Goal: Task Accomplishment & Management: Manage account settings

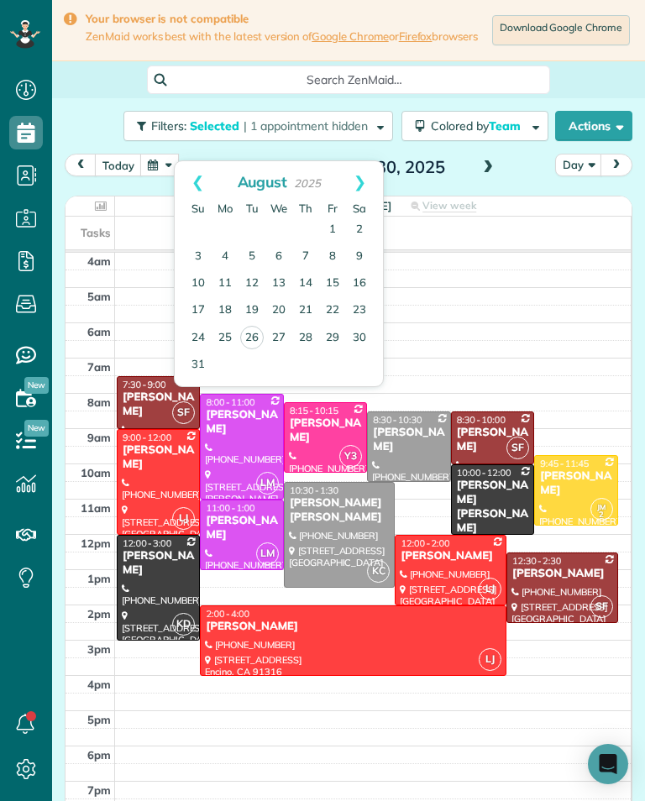
scroll to position [8, 8]
click at [218, 316] on link "18" at bounding box center [225, 310] width 27 height 27
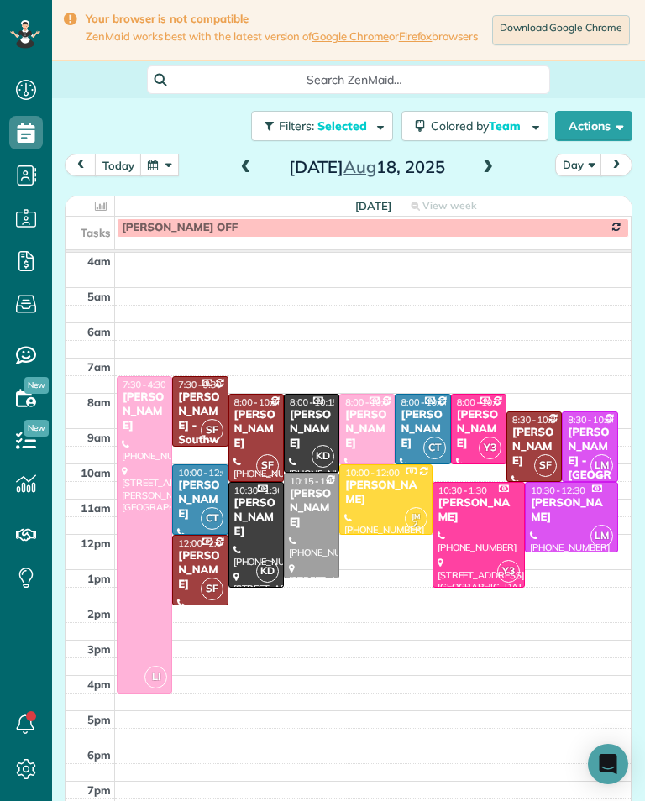
click at [489, 175] on span at bounding box center [488, 167] width 18 height 15
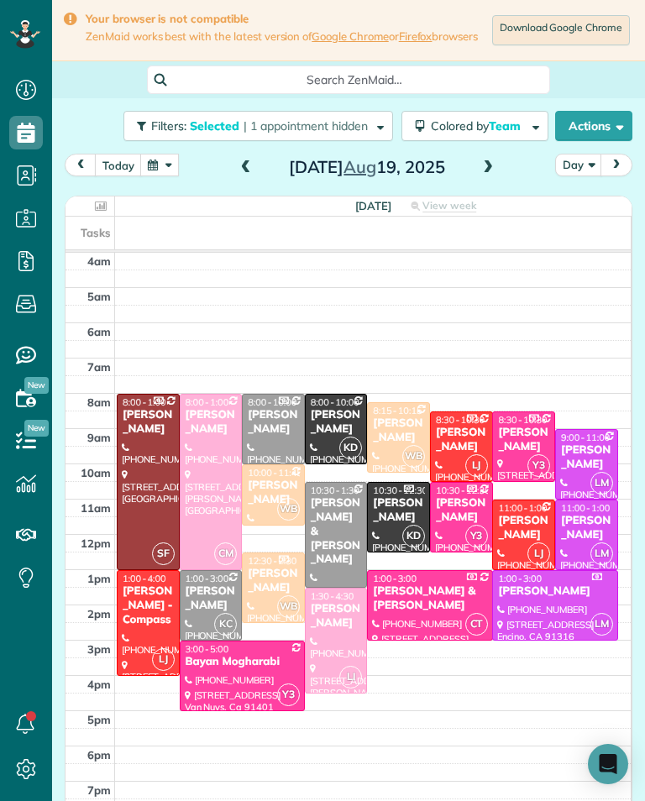
click at [509, 180] on div "[DATE] Day [DATE]" at bounding box center [348, 169] width 567 height 31
click at [491, 173] on span at bounding box center [488, 167] width 18 height 15
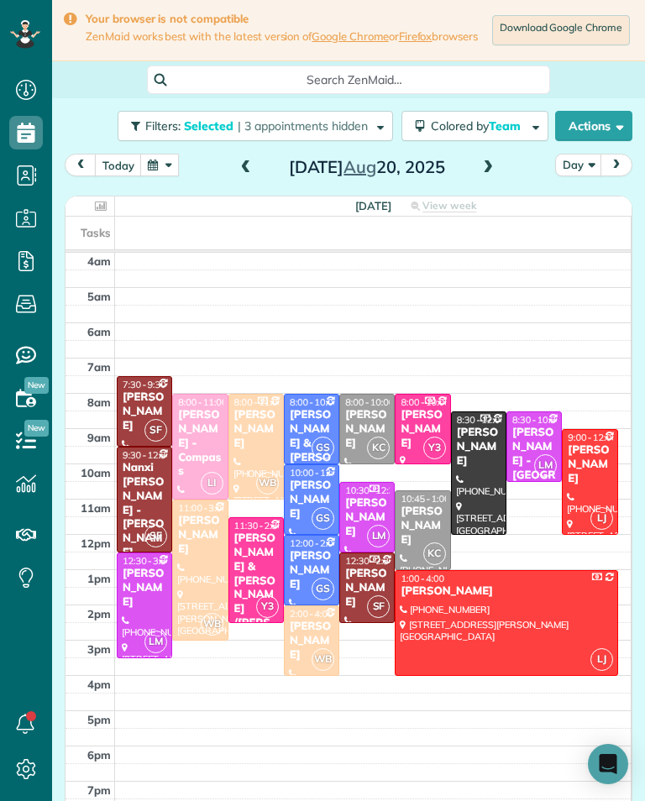
click at [494, 175] on span at bounding box center [488, 167] width 18 height 15
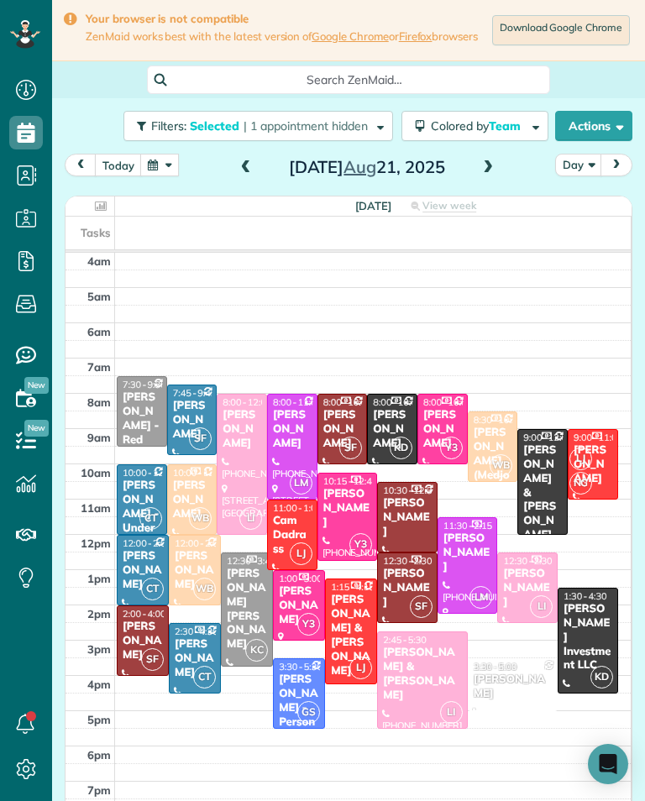
click at [489, 170] on span at bounding box center [488, 167] width 18 height 15
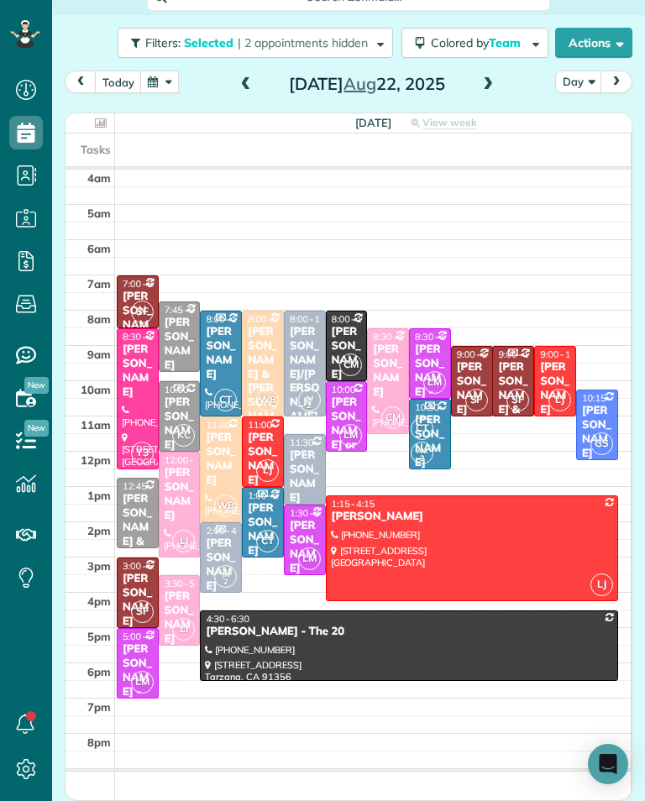
scroll to position [90, 0]
click at [494, 88] on span at bounding box center [488, 84] width 18 height 15
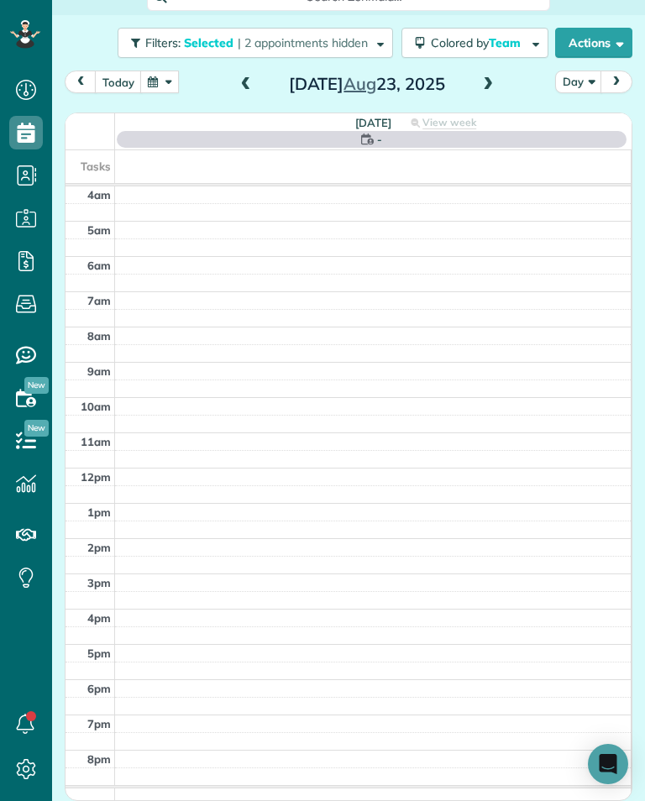
scroll to position [88, 0]
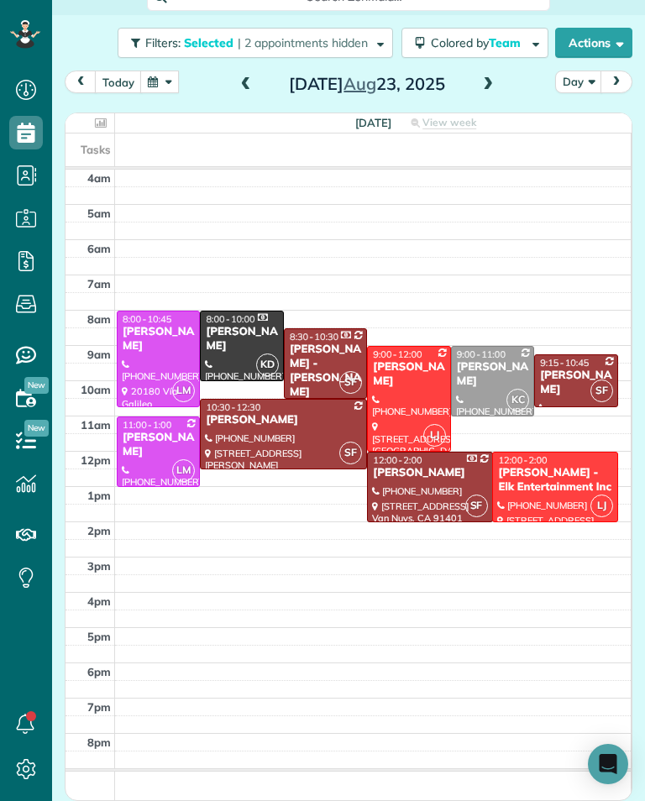
click at [494, 87] on span at bounding box center [488, 84] width 18 height 15
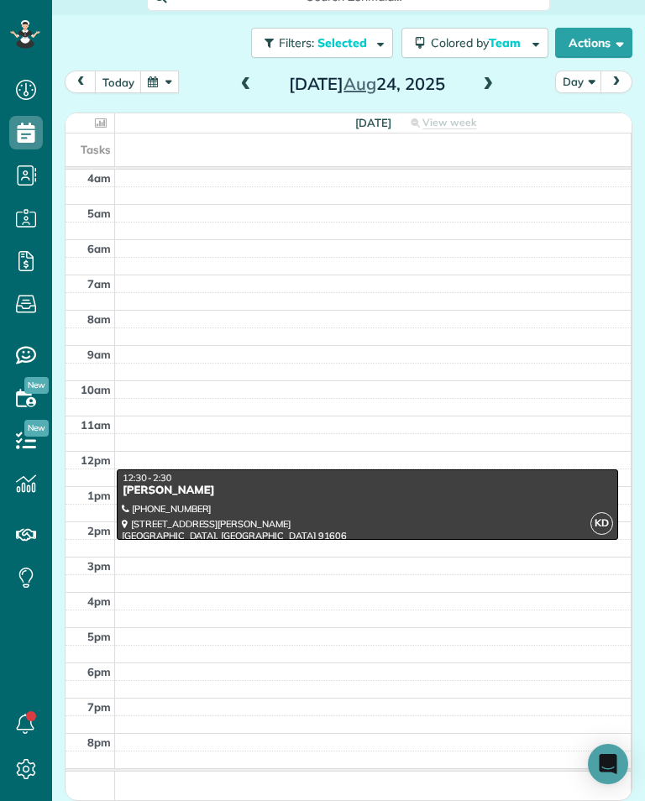
click at [510, 90] on div "[DATE] Day [DATE]" at bounding box center [348, 86] width 567 height 31
click at [505, 82] on div "[DATE] Day [DATE]" at bounding box center [348, 86] width 567 height 31
click at [507, 91] on div "[DATE] Day [DATE]" at bounding box center [348, 86] width 567 height 31
click at [491, 81] on span at bounding box center [488, 84] width 18 height 15
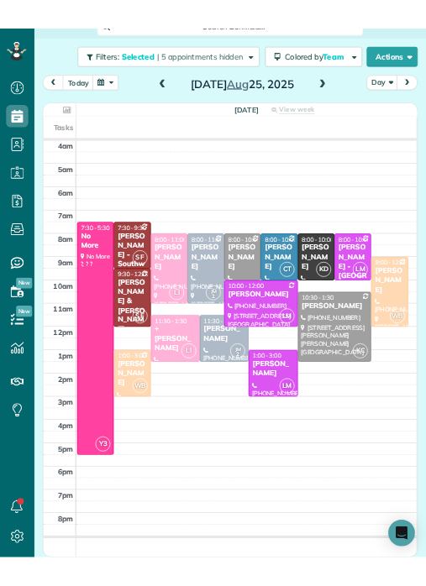
scroll to position [827, 52]
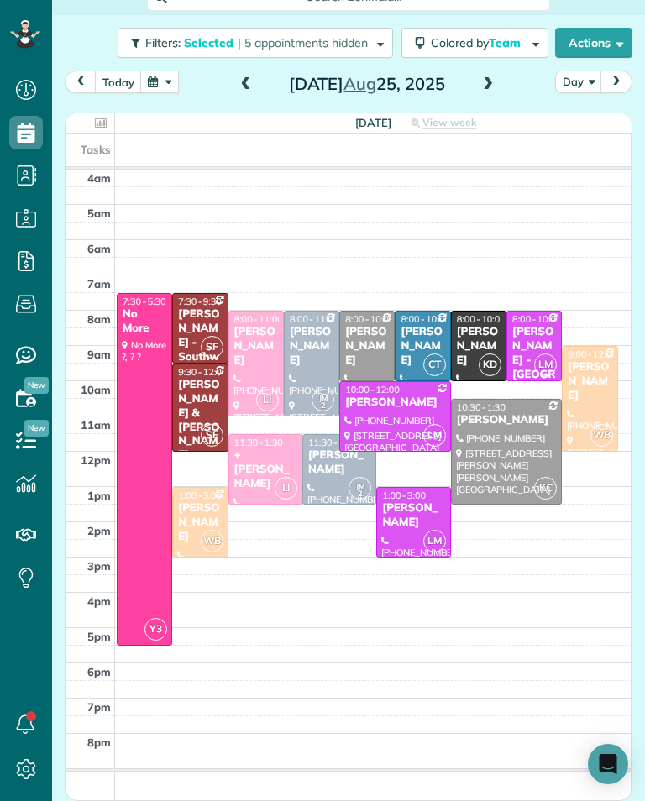
click at [260, 466] on div "+ [PERSON_NAME]" at bounding box center [265, 469] width 64 height 43
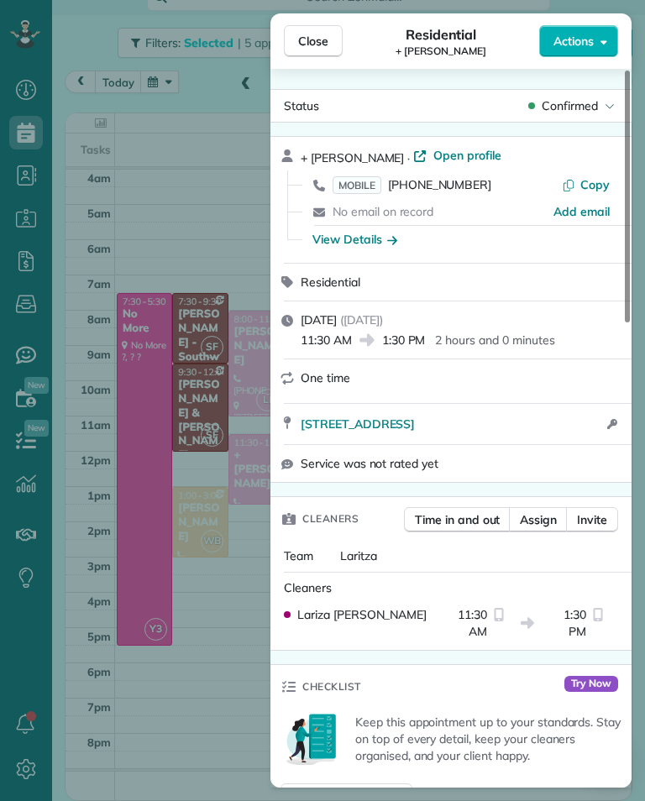
click at [452, 191] on span "[PHONE_NUMBER]" at bounding box center [439, 184] width 103 height 15
click at [327, 35] on span "Close" at bounding box center [313, 41] width 30 height 17
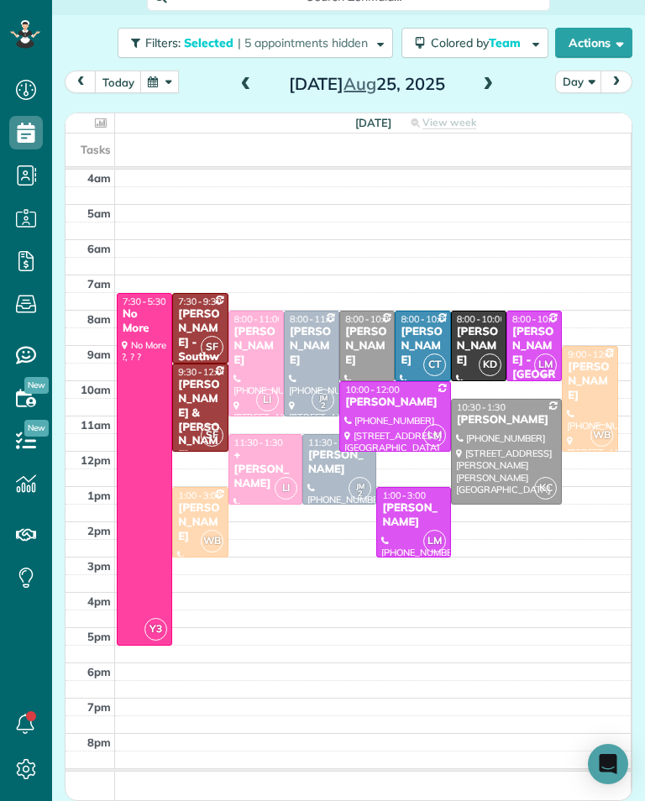
click at [166, 86] on button "button" at bounding box center [159, 82] width 39 height 23
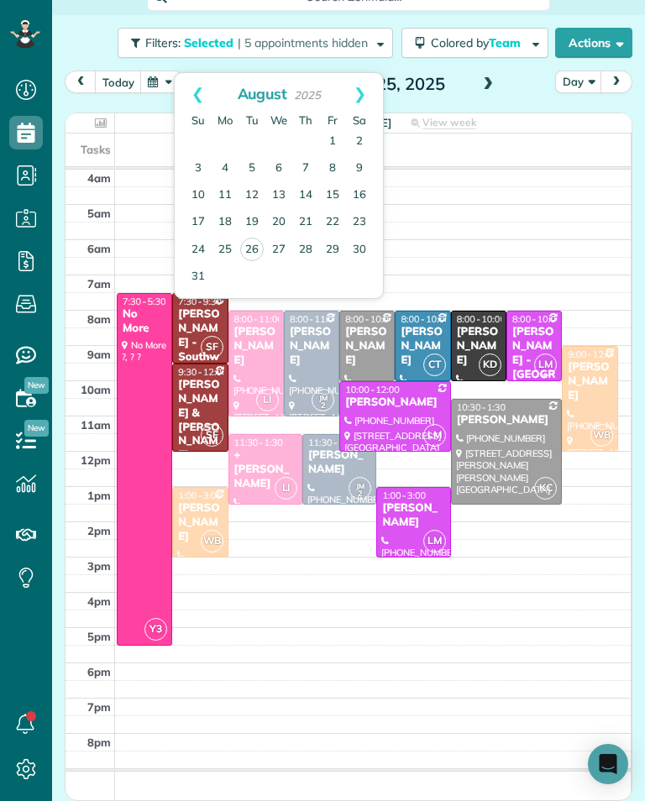
click at [543, 233] on td at bounding box center [373, 231] width 516 height 18
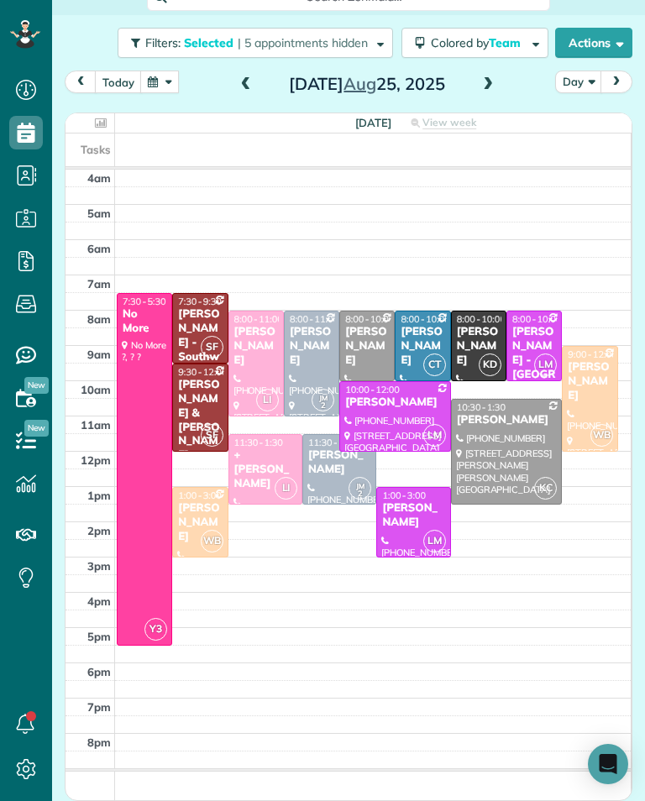
click at [261, 470] on div "+ [PERSON_NAME]" at bounding box center [265, 469] width 64 height 43
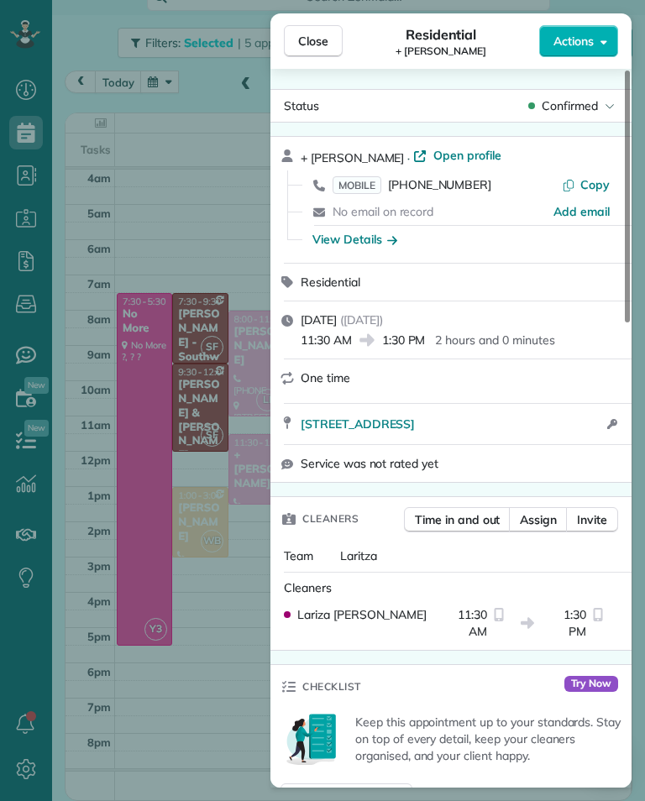
click at [444, 184] on span "[PHONE_NUMBER]" at bounding box center [439, 184] width 103 height 15
click at [454, 156] on span "Open profile" at bounding box center [467, 155] width 68 height 17
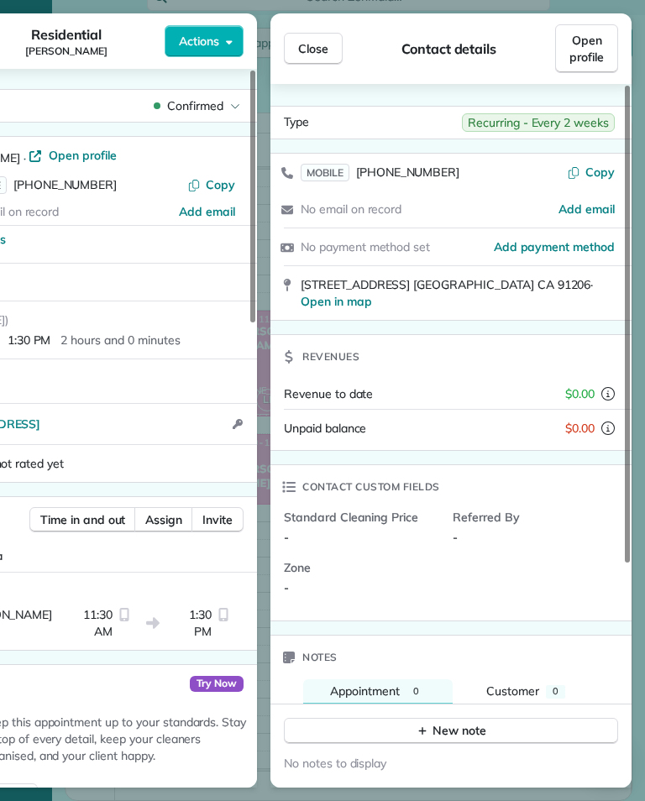
click at [327, 60] on button "Close" at bounding box center [313, 49] width 59 height 32
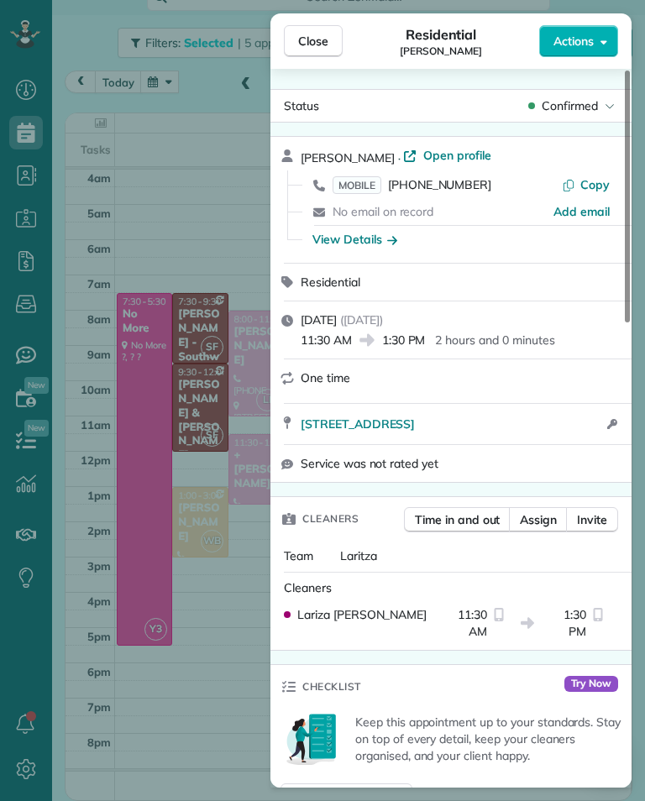
click at [253, 332] on div "Close Residential [PERSON_NAME] Actions Status Confirmed [PERSON_NAME] · Open p…" at bounding box center [322, 400] width 645 height 801
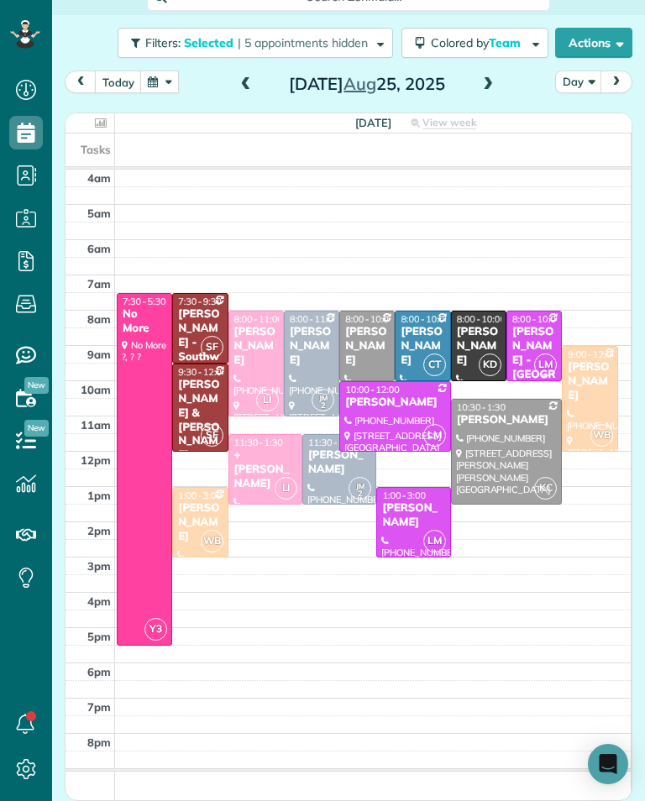
click at [480, 97] on span at bounding box center [488, 84] width 18 height 25
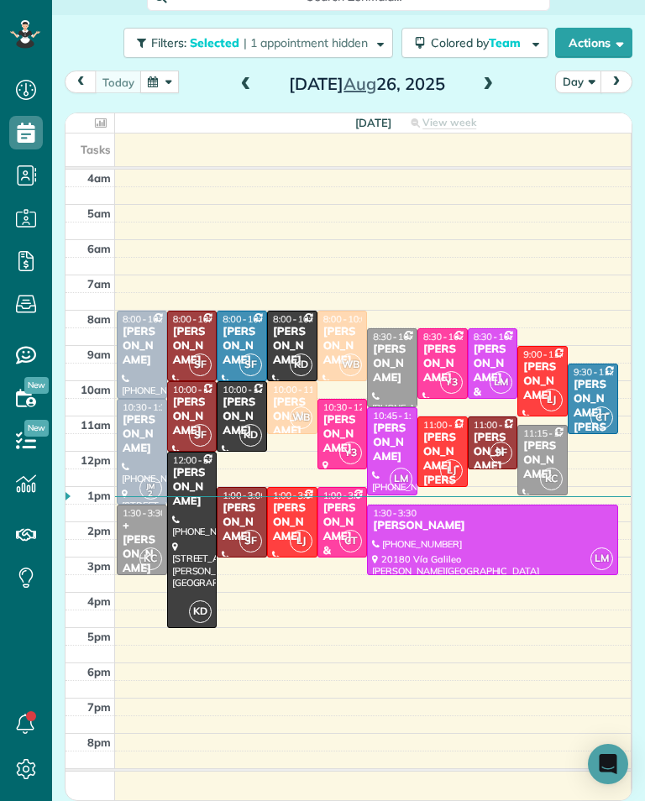
click at [243, 80] on span at bounding box center [246, 84] width 18 height 15
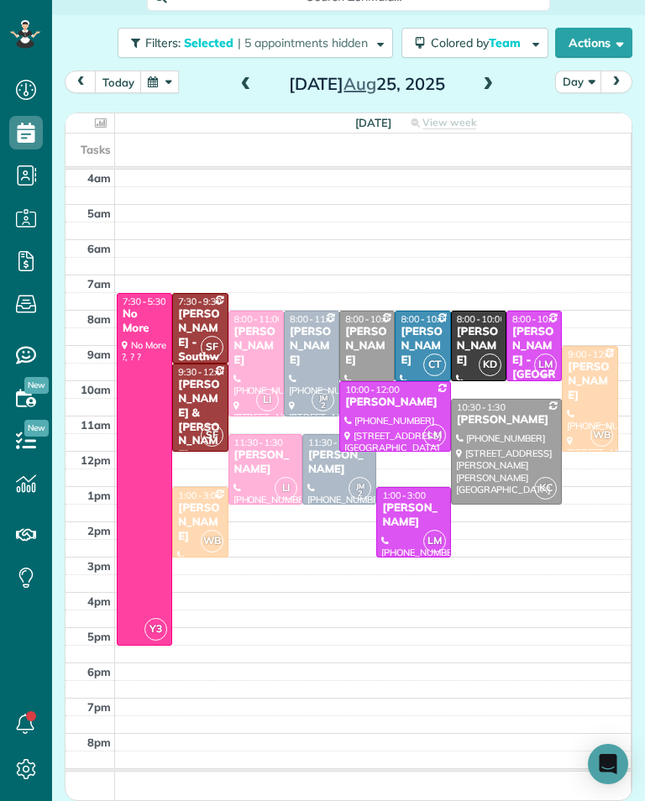
click at [480, 97] on span at bounding box center [488, 84] width 18 height 25
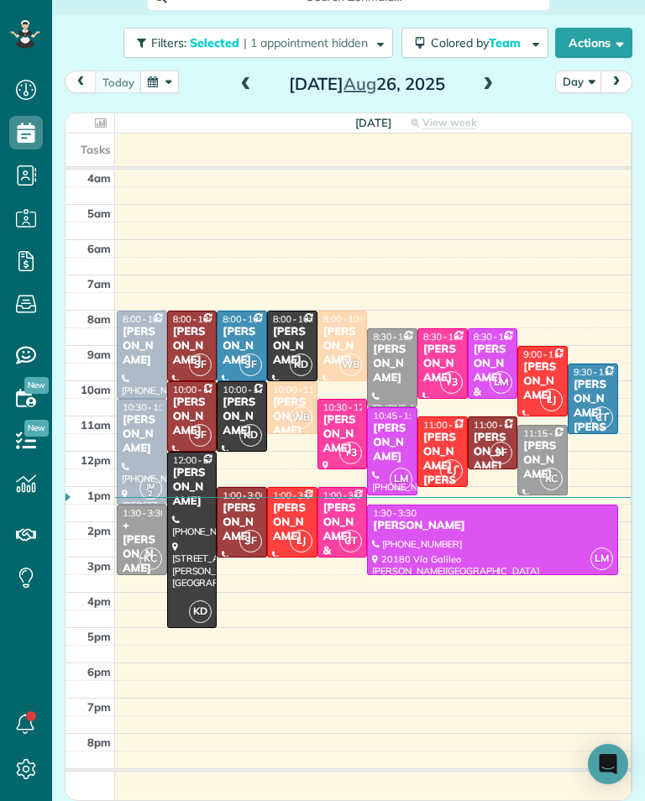
click at [485, 97] on span at bounding box center [488, 84] width 18 height 25
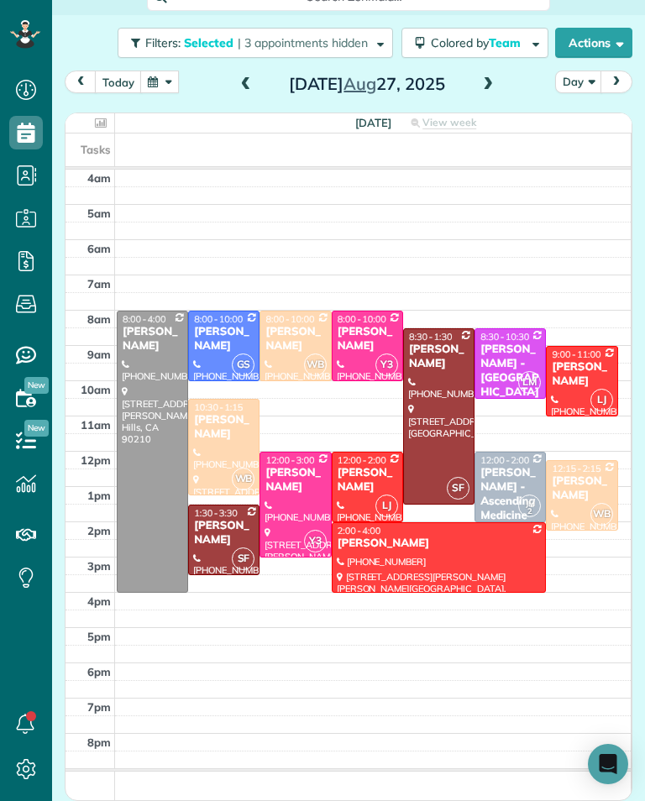
scroll to position [827, 52]
click at [154, 83] on button "button" at bounding box center [159, 82] width 39 height 23
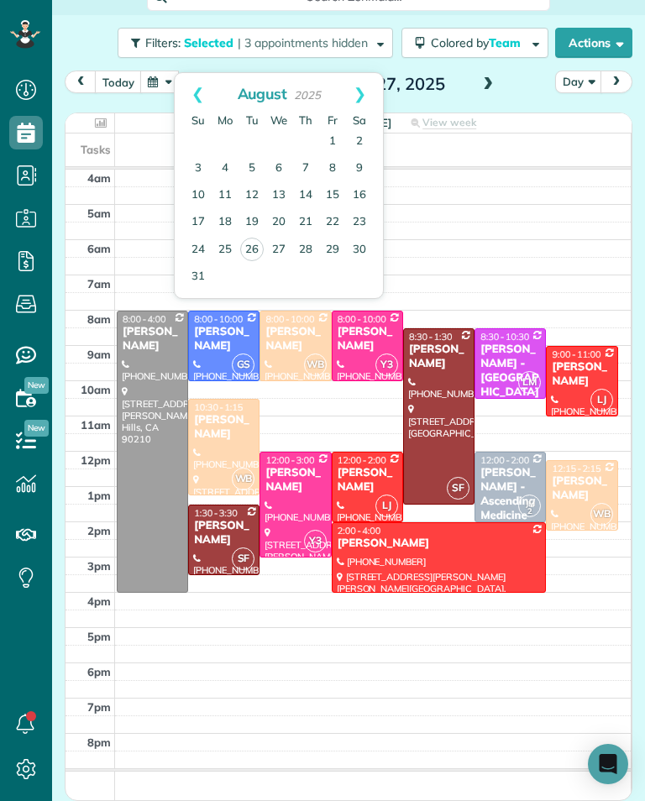
click at [361, 88] on link "Next" at bounding box center [360, 94] width 46 height 42
click at [136, 112] on div "[DATE] Day [DATE] [DATE] View week $2,250.00 28.75 Man Hours 14 Appointments 0%…" at bounding box center [348, 408] width 567 height 675
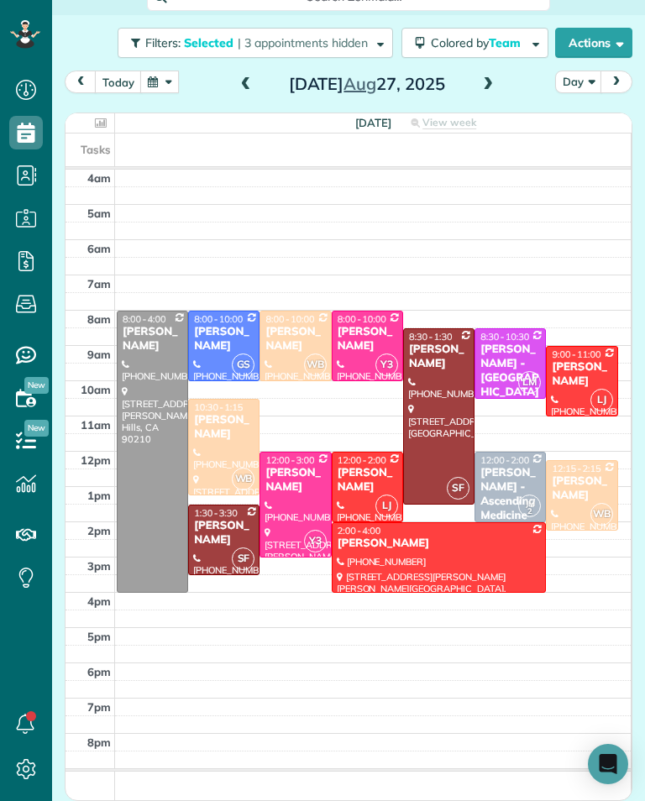
click at [170, 90] on button "button" at bounding box center [159, 82] width 39 height 23
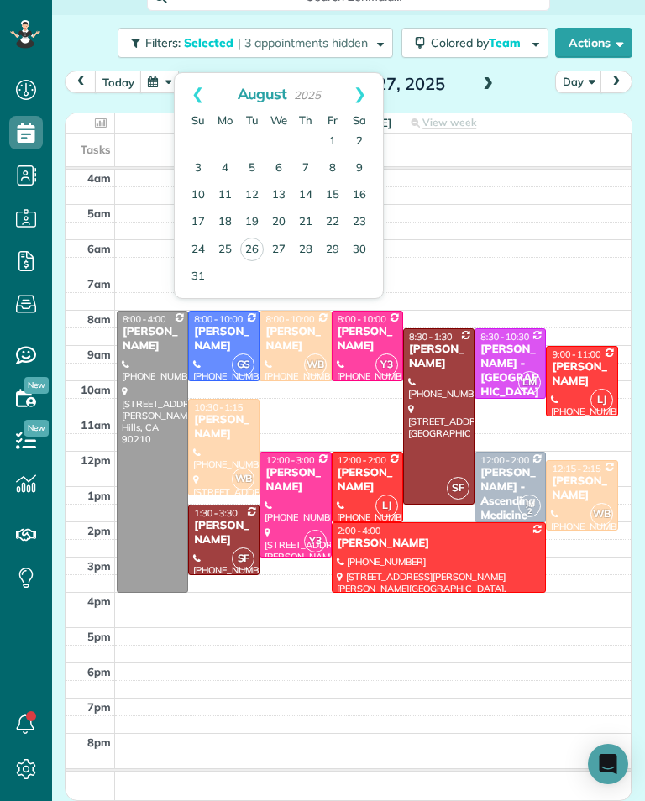
click at [280, 248] on link "27" at bounding box center [278, 250] width 27 height 27
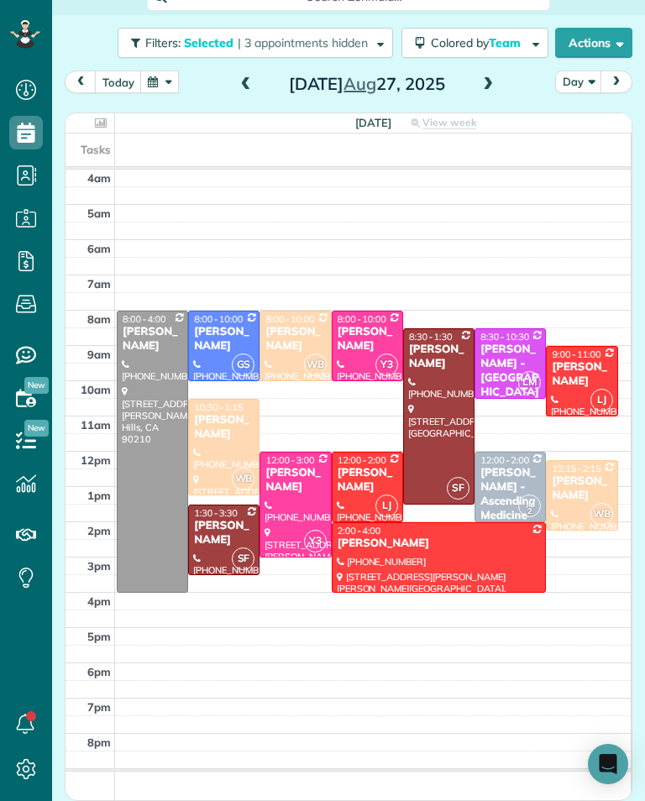
click at [253, 88] on span at bounding box center [246, 84] width 18 height 15
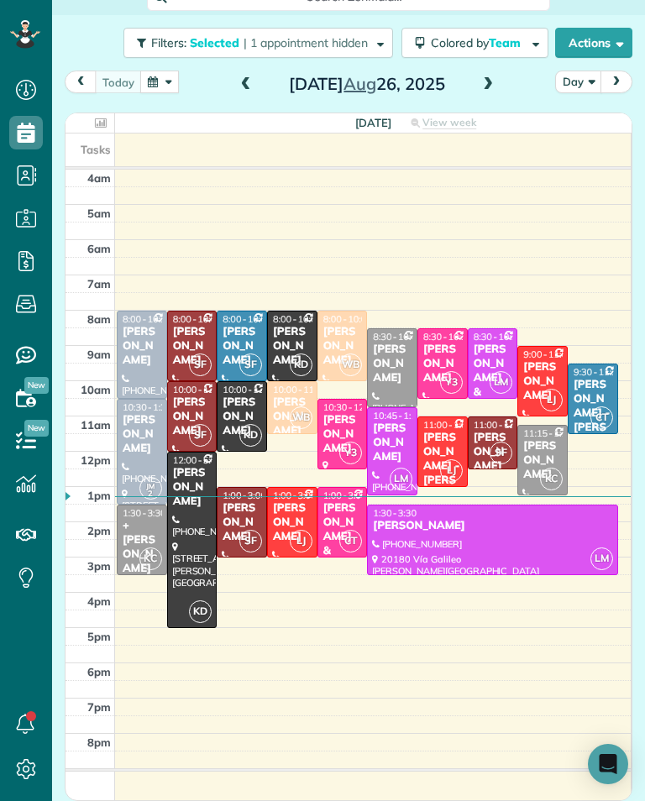
click at [253, 90] on span at bounding box center [246, 84] width 18 height 15
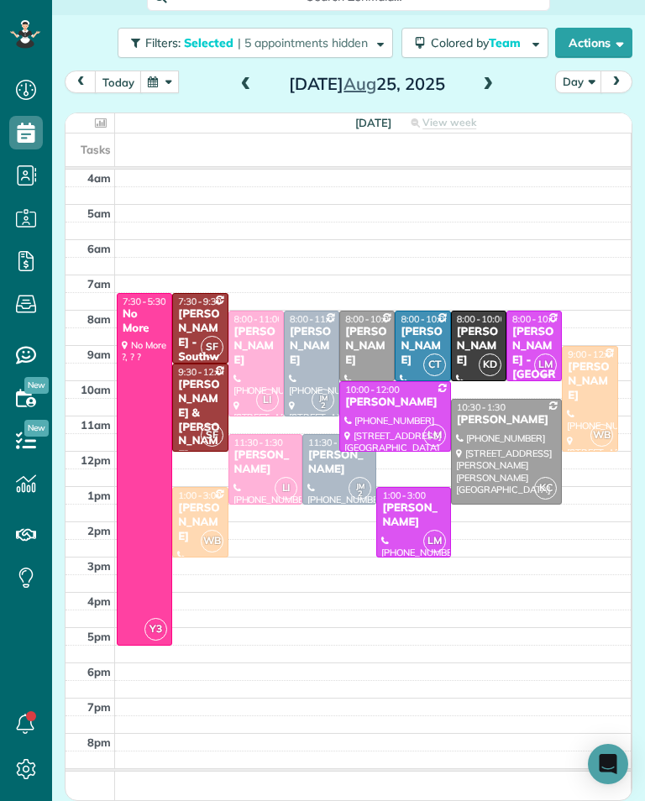
click at [265, 465] on div "[PERSON_NAME]" at bounding box center [265, 462] width 64 height 29
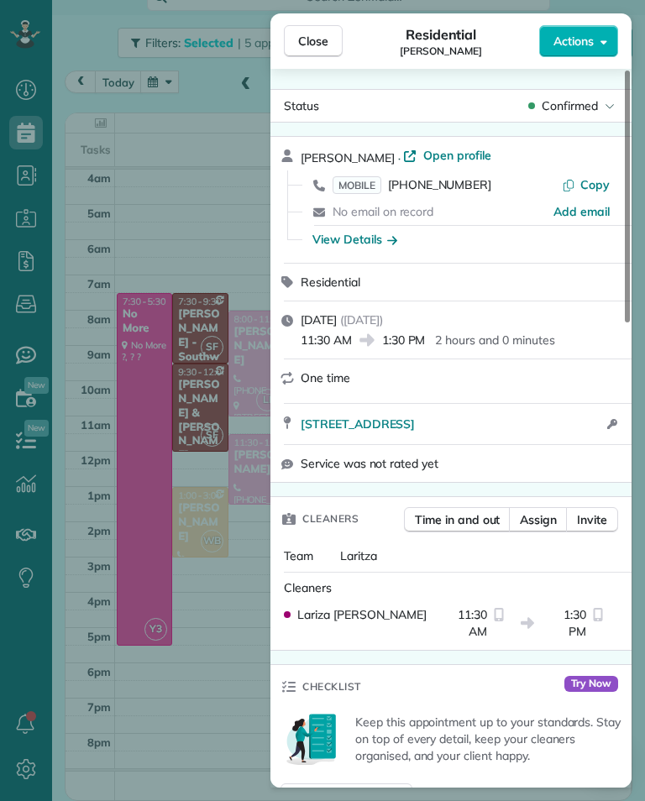
scroll to position [827, 52]
click at [156, 358] on div "Close Residential [PERSON_NAME] Actions Status Confirmed [PERSON_NAME] · Open p…" at bounding box center [322, 400] width 645 height 801
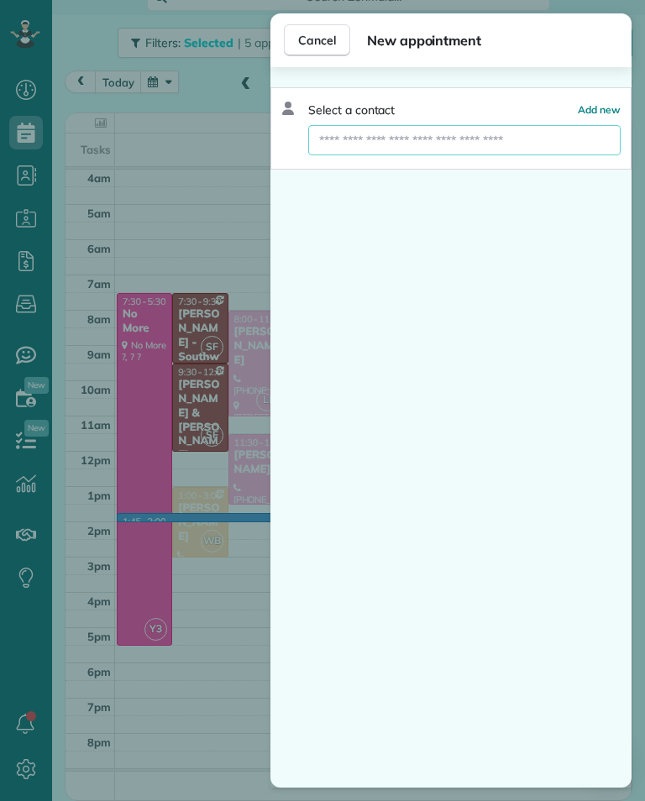
click at [507, 139] on input "text" at bounding box center [464, 140] width 312 height 30
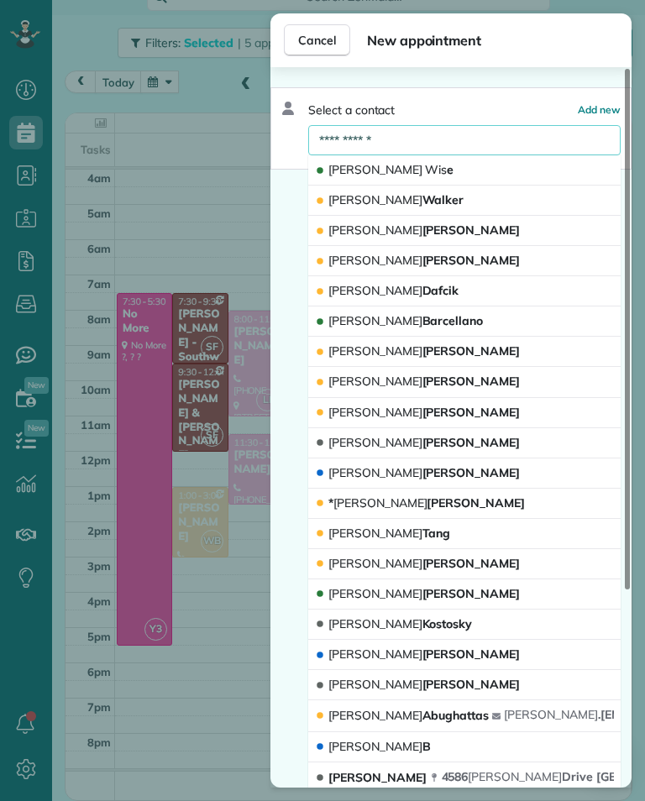
type input "**********"
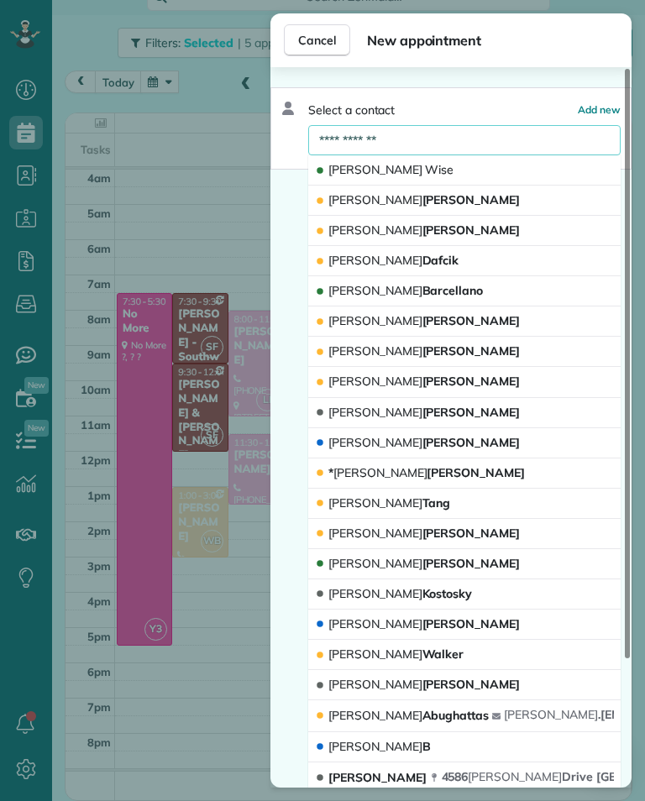
click at [336, 163] on span "[PERSON_NAME]" at bounding box center [375, 169] width 94 height 15
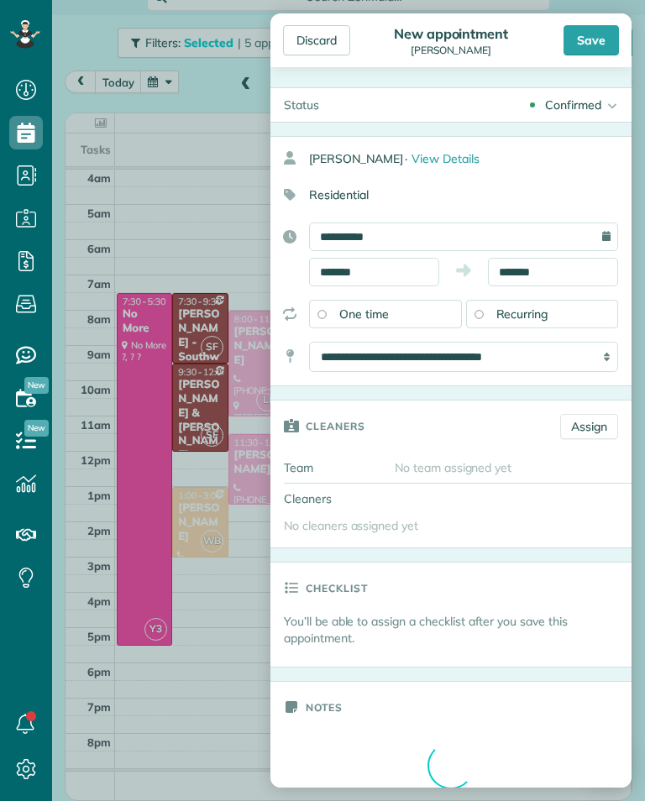
type input "**********"
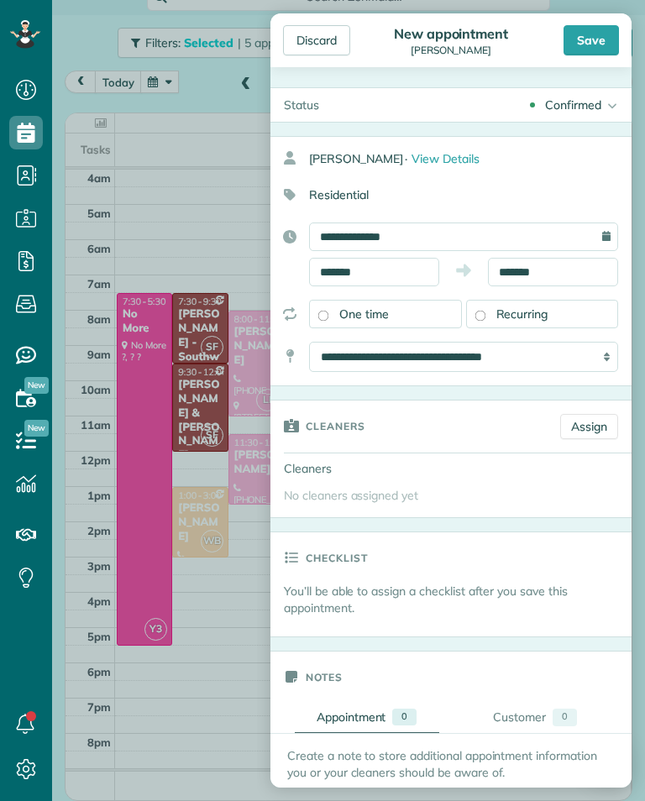
click at [578, 301] on div "Recurring" at bounding box center [542, 314] width 153 height 29
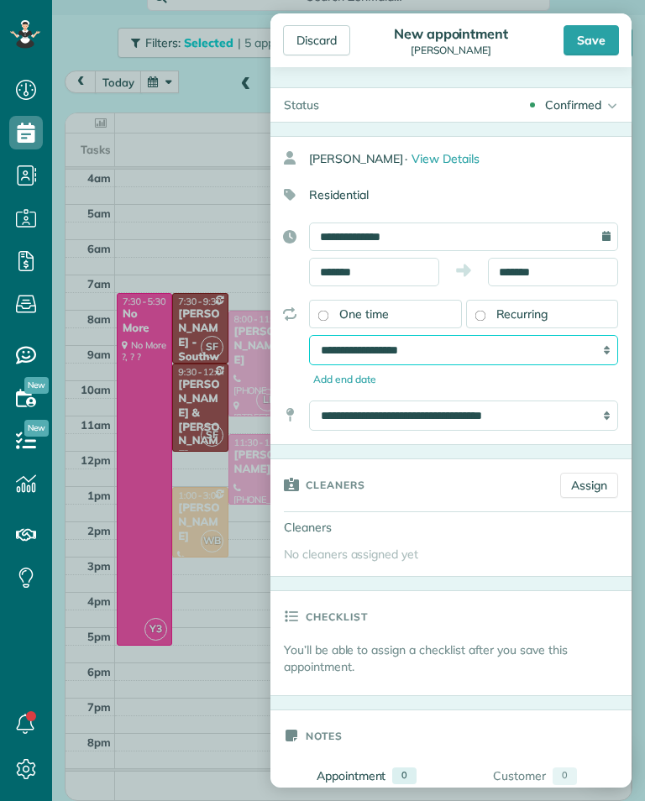
click at [576, 344] on select "**********" at bounding box center [463, 350] width 309 height 30
select select "**********"
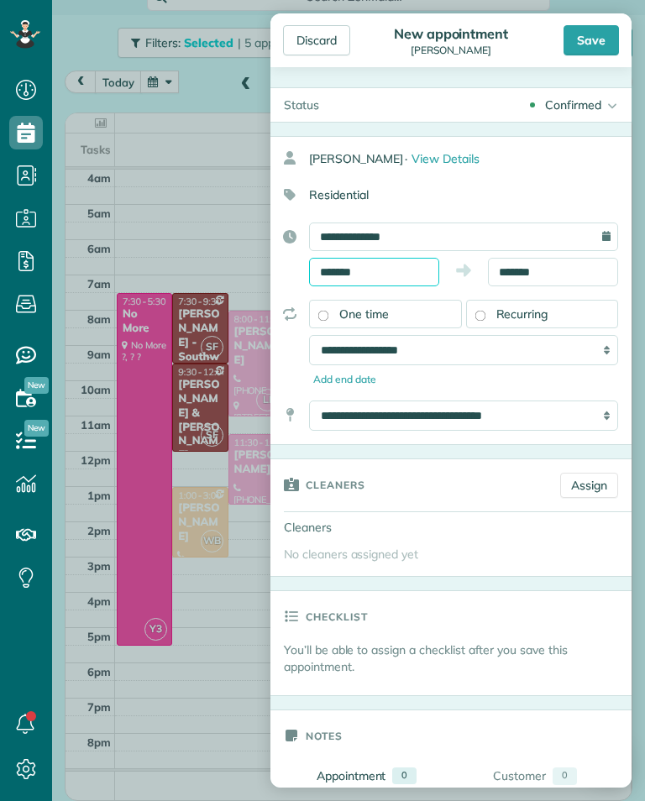
click at [428, 263] on input "*******" at bounding box center [374, 272] width 130 height 29
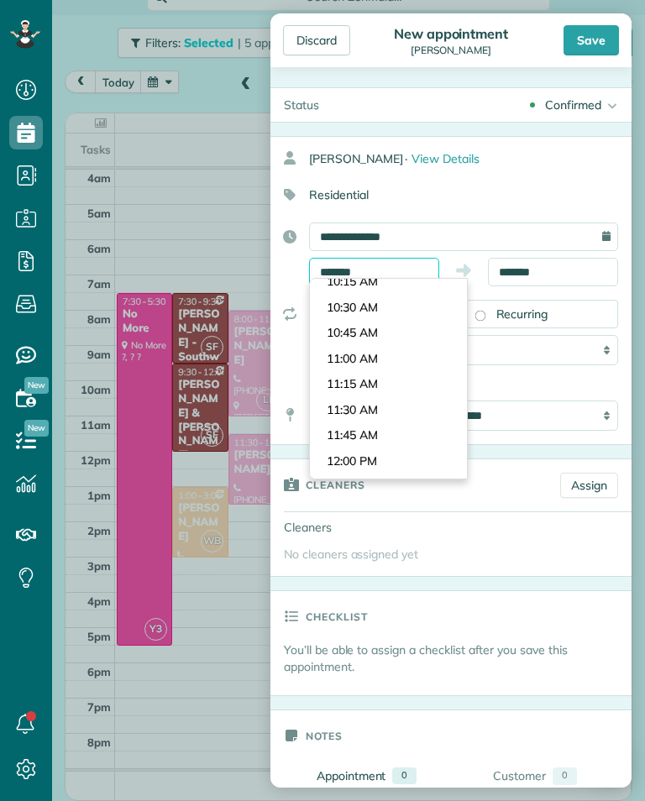
scroll to position [1029, 0]
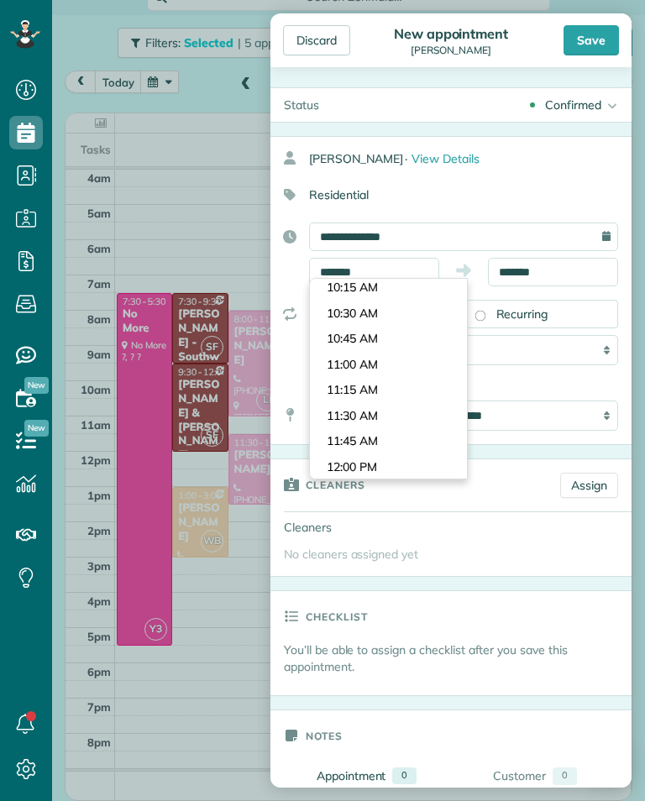
click at [421, 337] on body "Dashboard Scheduling Calendar View List View Dispatch View - Weekly scheduling …" at bounding box center [322, 400] width 645 height 801
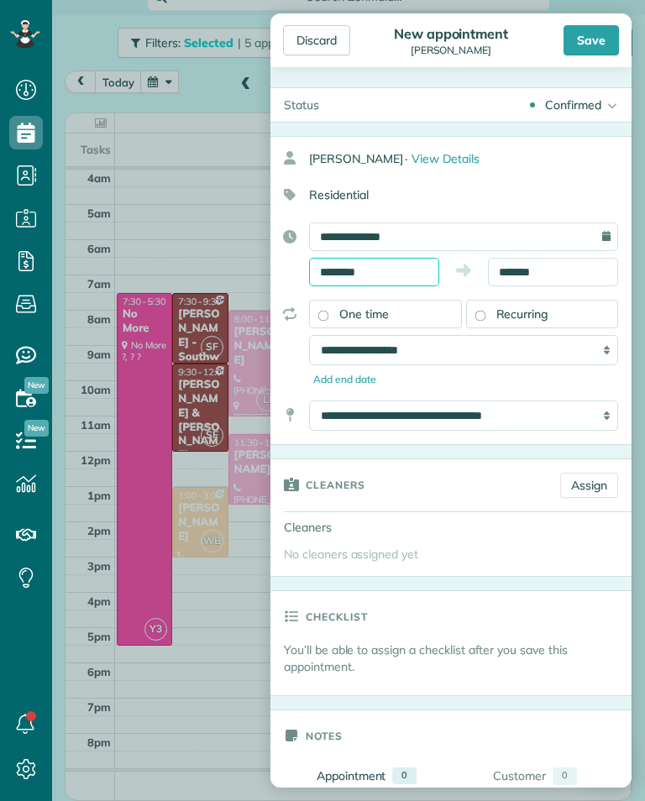
click at [423, 275] on input "********" at bounding box center [374, 272] width 130 height 29
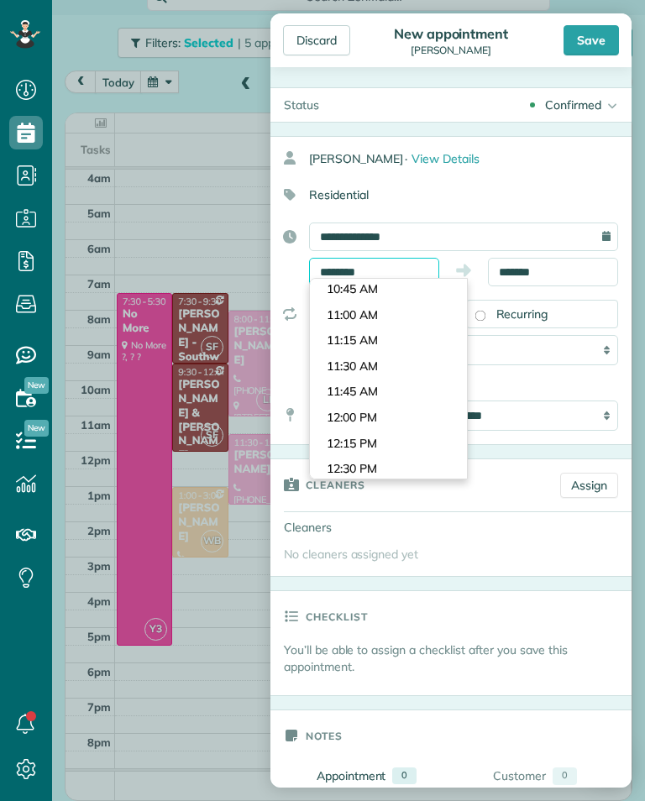
scroll to position [1081, 0]
click at [444, 348] on body "Dashboard Scheduling Calendar View List View Dispatch View - Weekly scheduling …" at bounding box center [322, 400] width 645 height 801
type input "********"
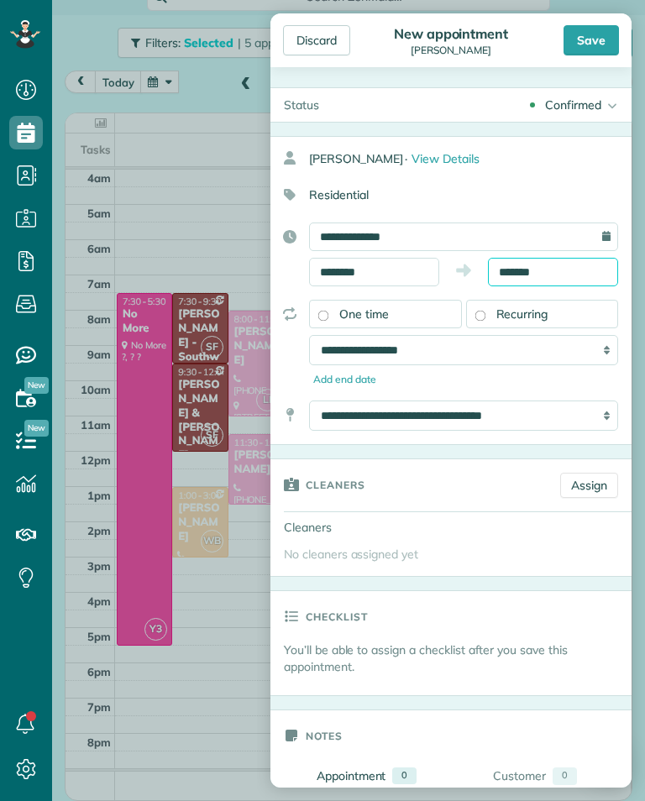
click at [561, 271] on input "*******" at bounding box center [553, 272] width 130 height 29
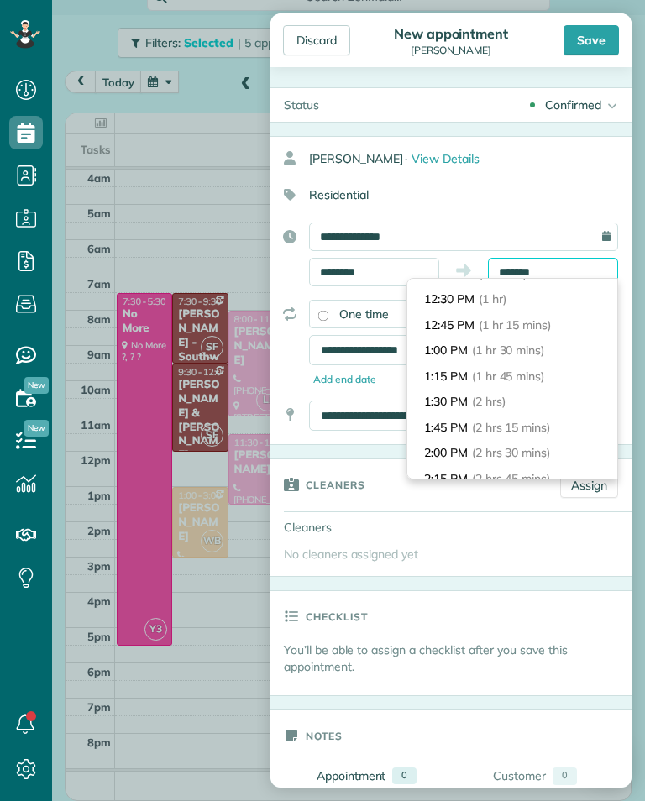
scroll to position [98, 0]
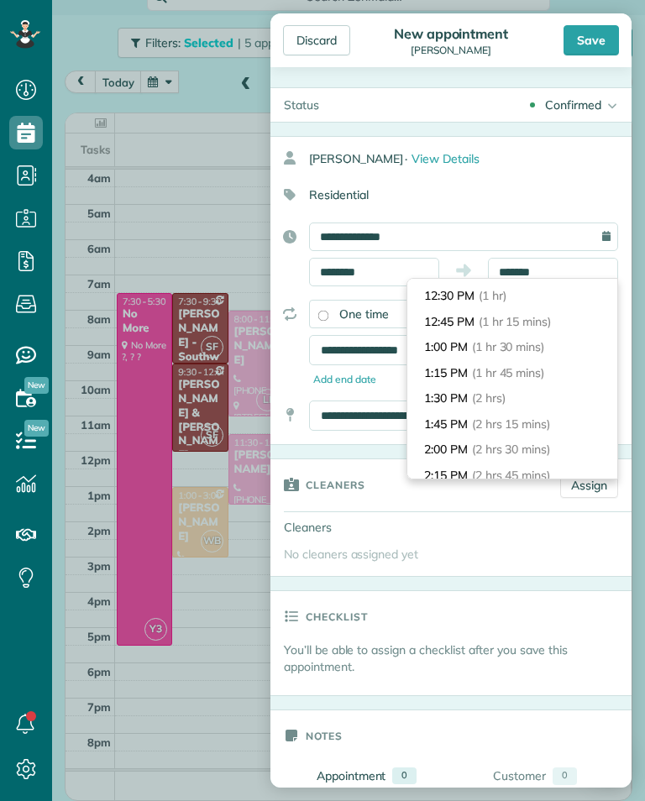
click at [523, 390] on li "1:30 PM (2 hrs)" at bounding box center [512, 398] width 210 height 26
type input "*******"
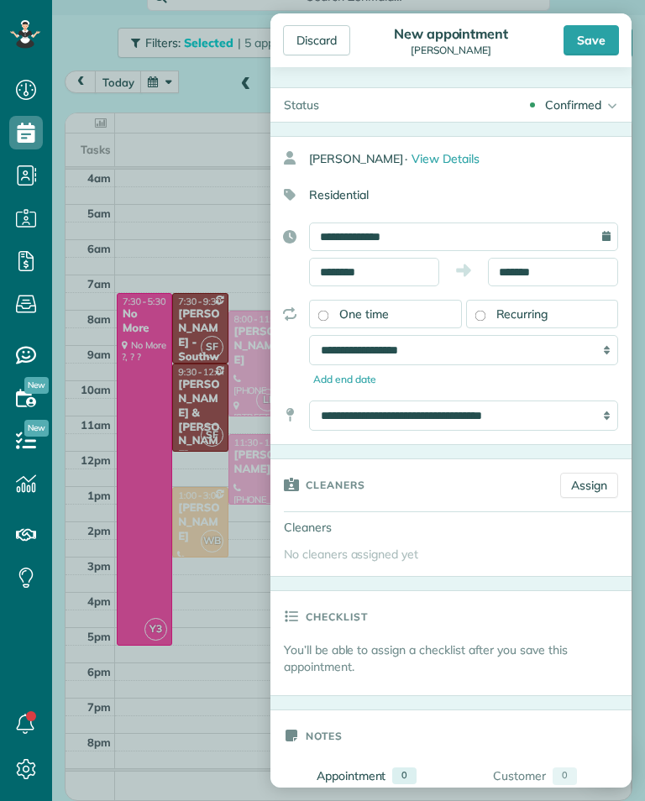
click at [600, 29] on div "Save" at bounding box center [590, 40] width 55 height 30
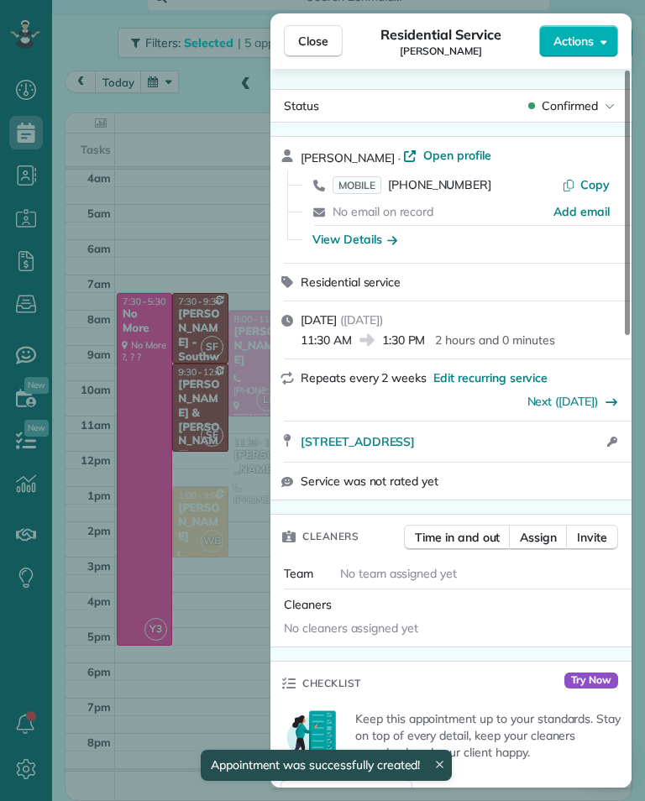
click at [124, 457] on div "Close Residential Service [PERSON_NAME] Actions Status Confirmed [PERSON_NAME] …" at bounding box center [322, 400] width 645 height 801
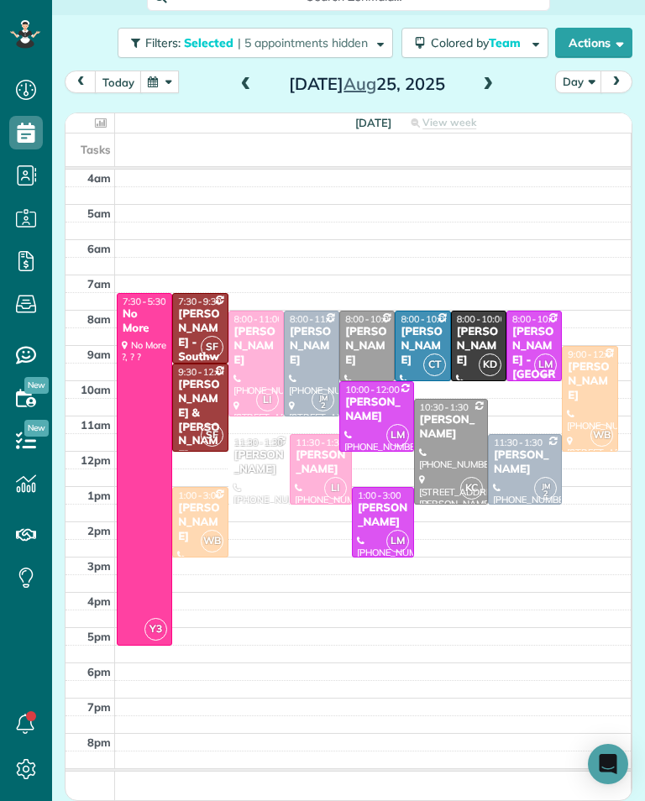
click at [240, 470] on div "[PERSON_NAME]" at bounding box center [259, 462] width 52 height 29
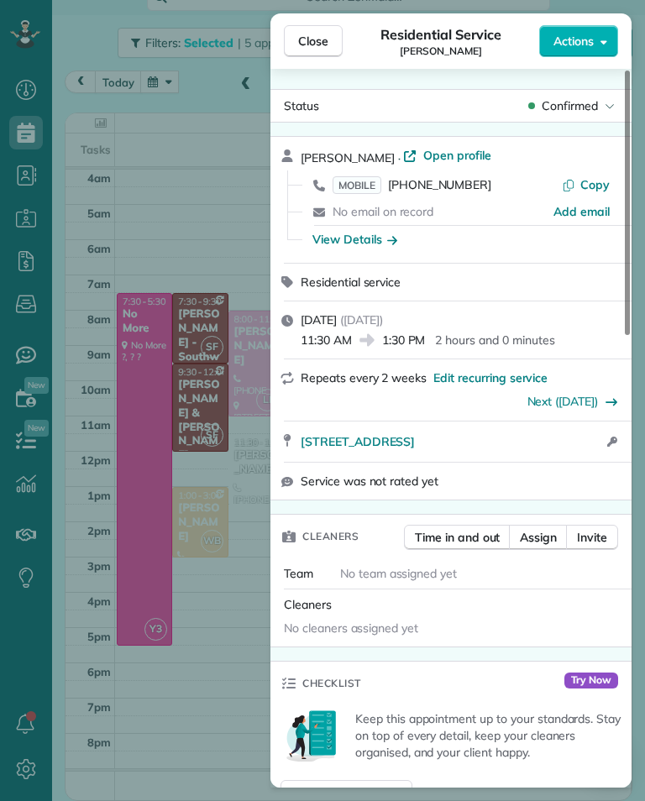
click at [117, 316] on div "Close Residential Service [PERSON_NAME] Actions Status Confirmed [PERSON_NAME] …" at bounding box center [322, 400] width 645 height 801
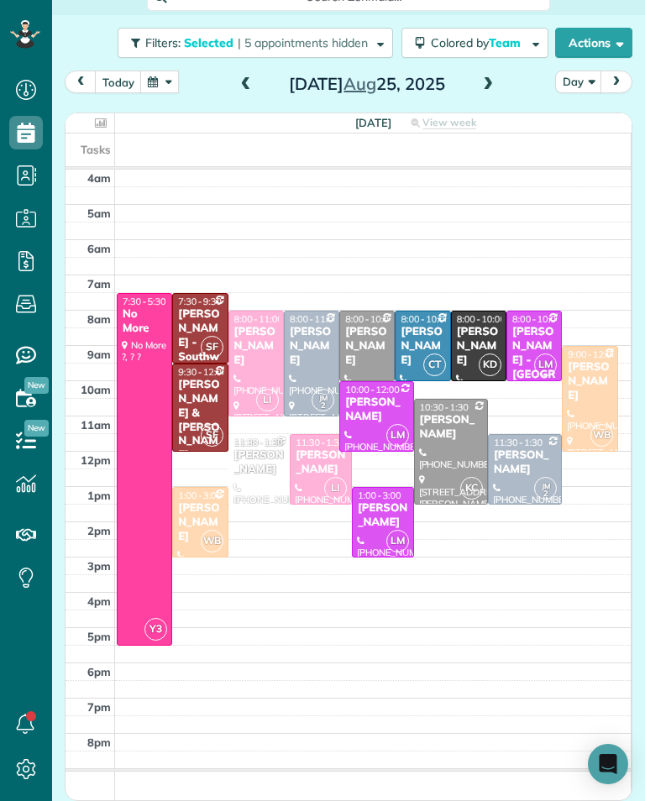
click at [320, 459] on div "[PERSON_NAME]" at bounding box center [321, 462] width 52 height 29
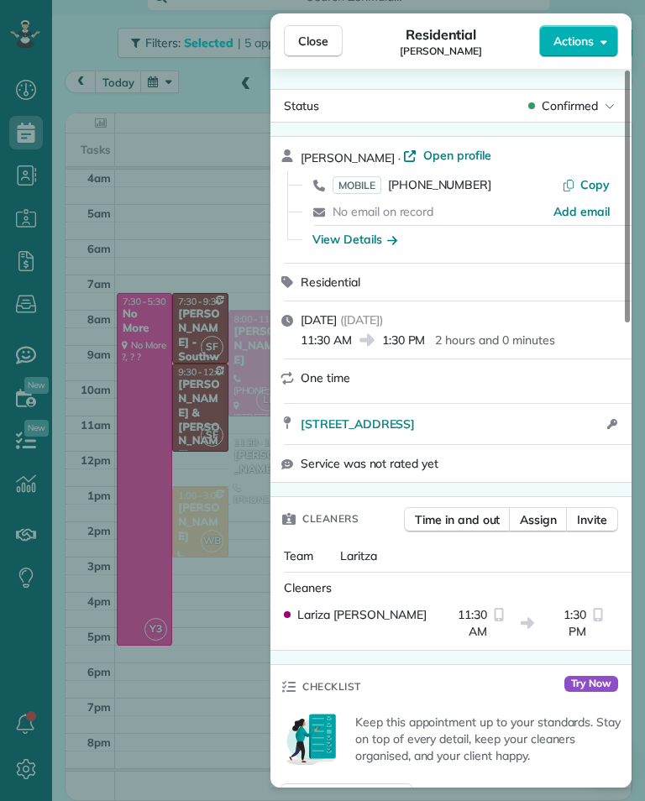
click at [119, 473] on div "Close Residential [PERSON_NAME] Actions Status Confirmed [PERSON_NAME] · Open p…" at bounding box center [322, 400] width 645 height 801
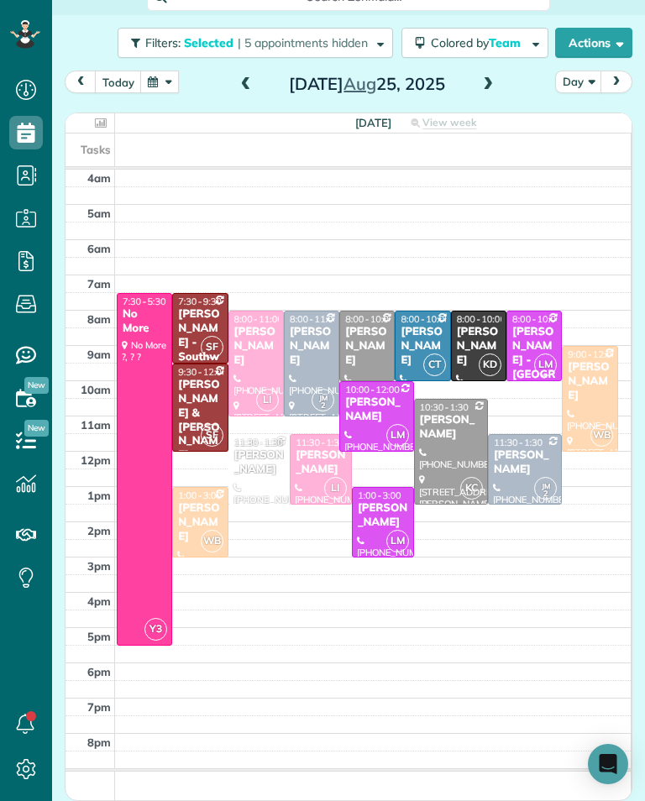
click at [240, 463] on div "[PERSON_NAME]" at bounding box center [259, 462] width 52 height 29
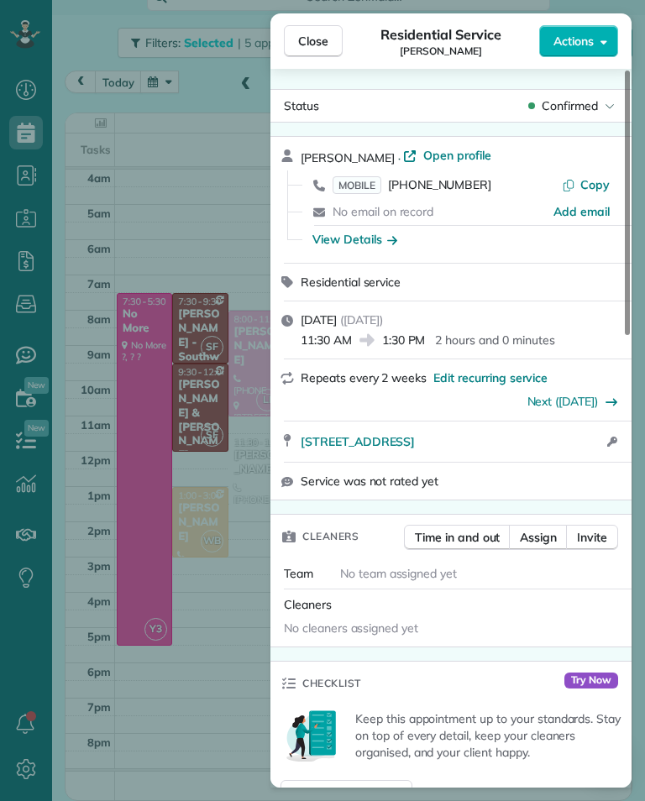
click at [547, 537] on span "Assign" at bounding box center [538, 537] width 37 height 17
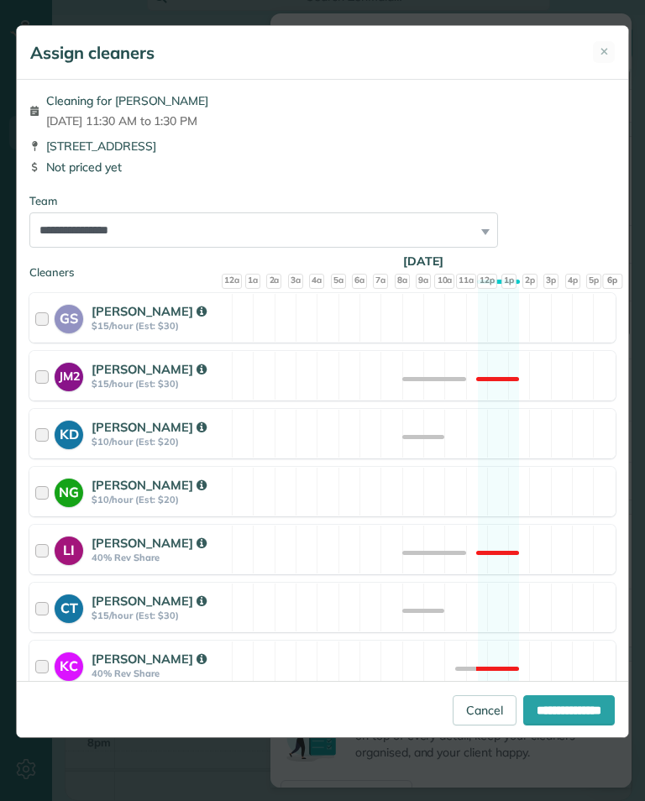
click at [481, 201] on div "Team" at bounding box center [322, 201] width 586 height 16
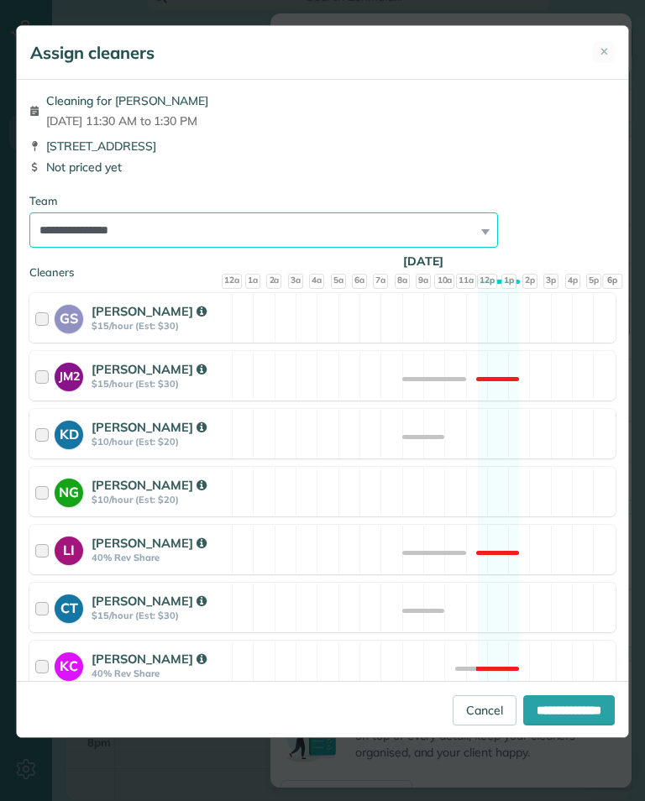
click at [55, 228] on select "**********" at bounding box center [263, 229] width 468 height 35
select select "**"
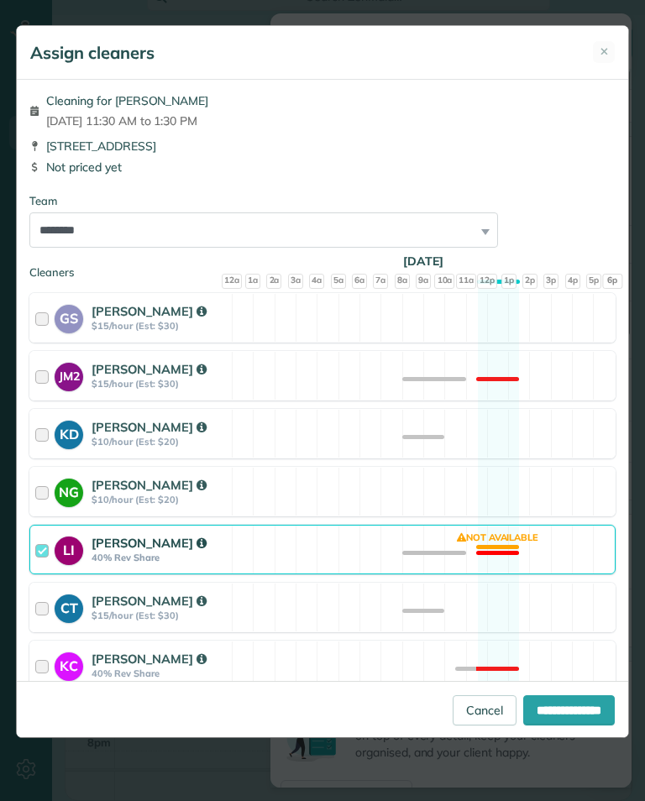
click at [576, 715] on input "**********" at bounding box center [569, 710] width 92 height 30
type input "**********"
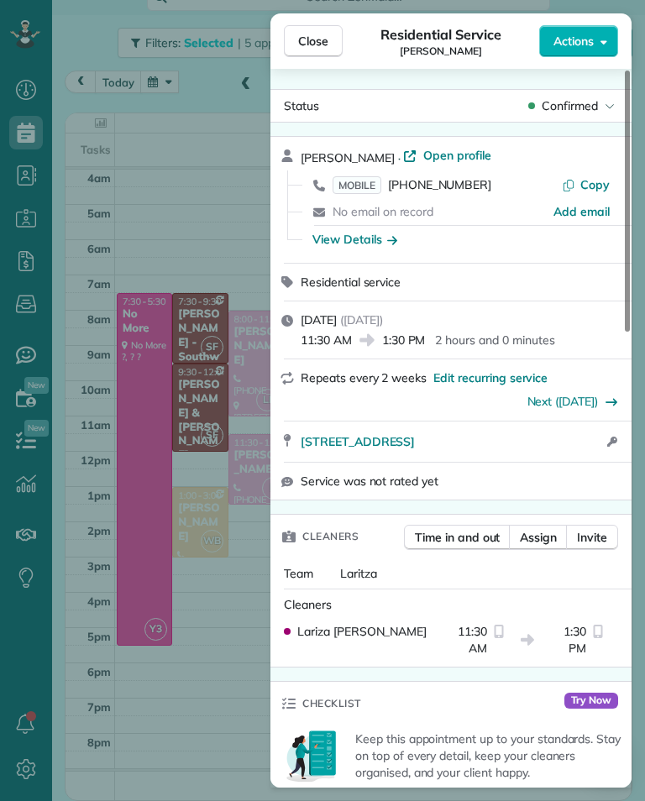
click at [116, 557] on div "Close Residential Service [PERSON_NAME] Actions Status Confirmed [PERSON_NAME] …" at bounding box center [322, 400] width 645 height 801
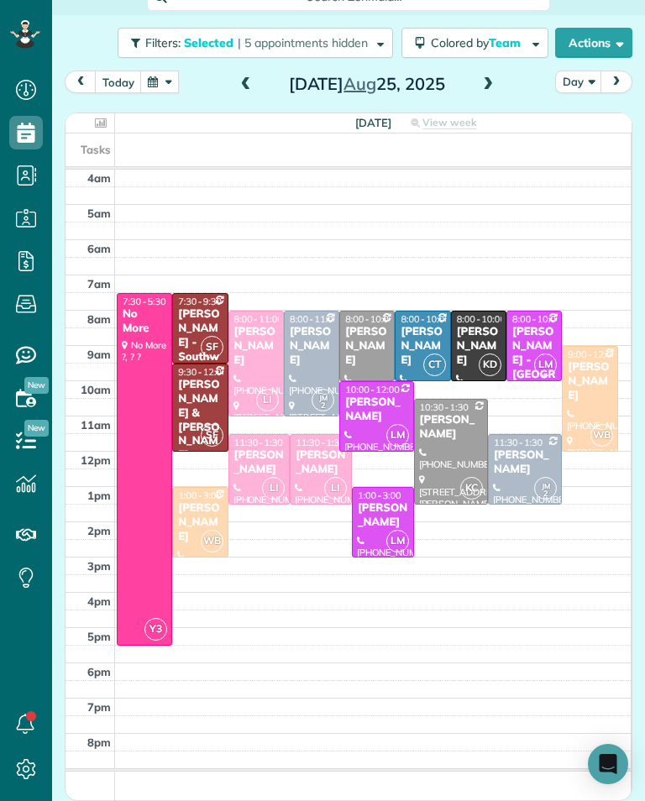
click at [324, 464] on div "[PERSON_NAME]" at bounding box center [321, 462] width 52 height 29
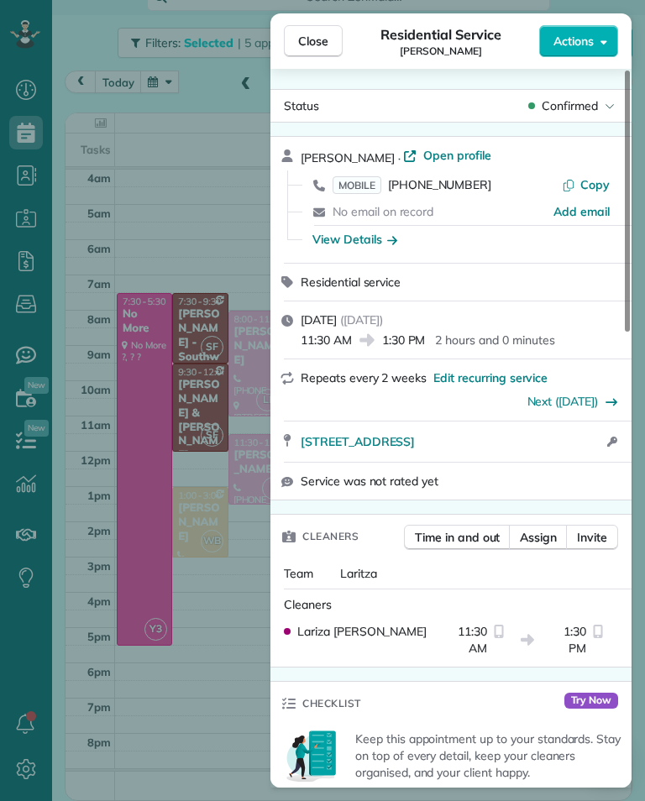
click at [121, 561] on div "Close Residential Service [PERSON_NAME] Actions Status Confirmed [PERSON_NAME] …" at bounding box center [322, 400] width 645 height 801
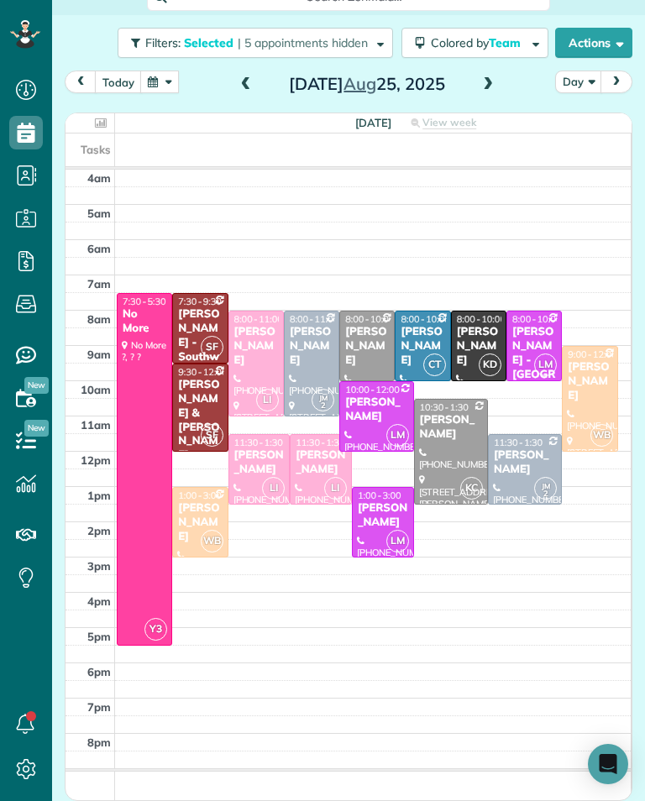
click at [243, 459] on div "[PERSON_NAME]" at bounding box center [259, 462] width 52 height 29
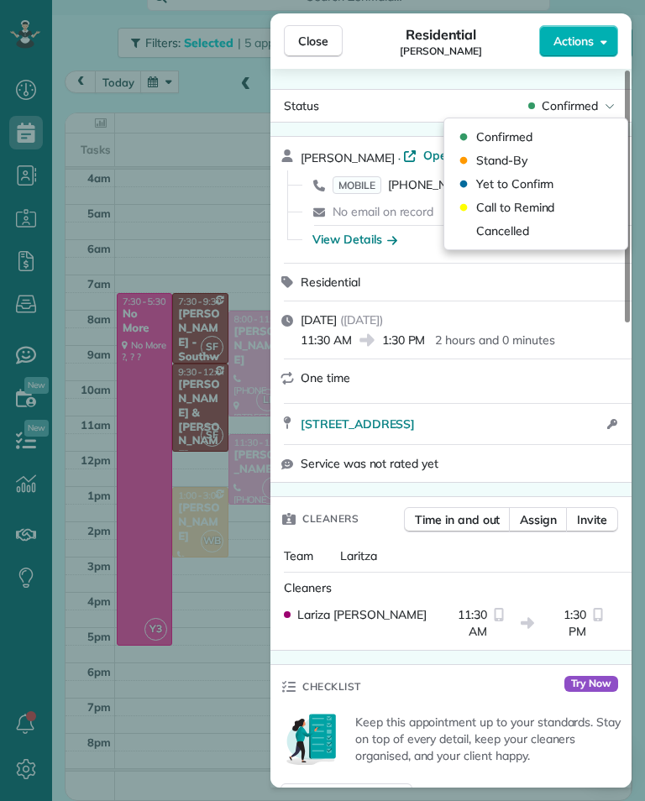
click at [515, 226] on span "Cancelled" at bounding box center [502, 230] width 53 height 17
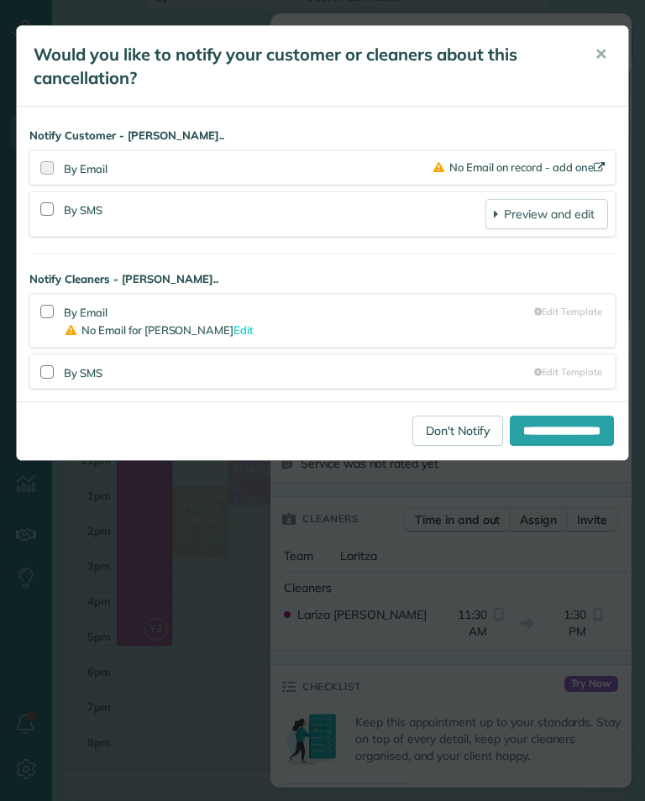
click at [450, 426] on link "Don't Notify" at bounding box center [457, 431] width 91 height 30
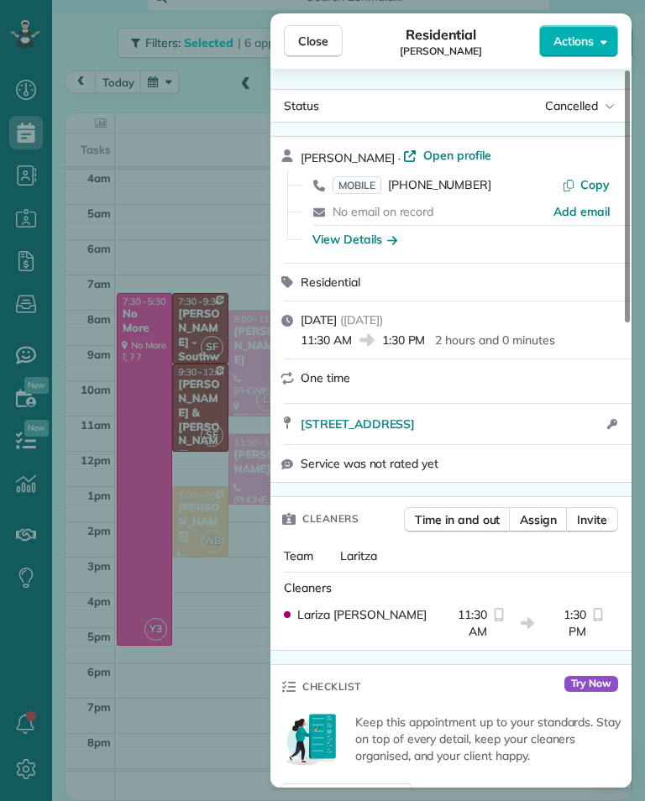
click at [128, 414] on div "Close Residential [PERSON_NAME] Actions Status Cancelled [PERSON_NAME] · Open p…" at bounding box center [322, 400] width 645 height 801
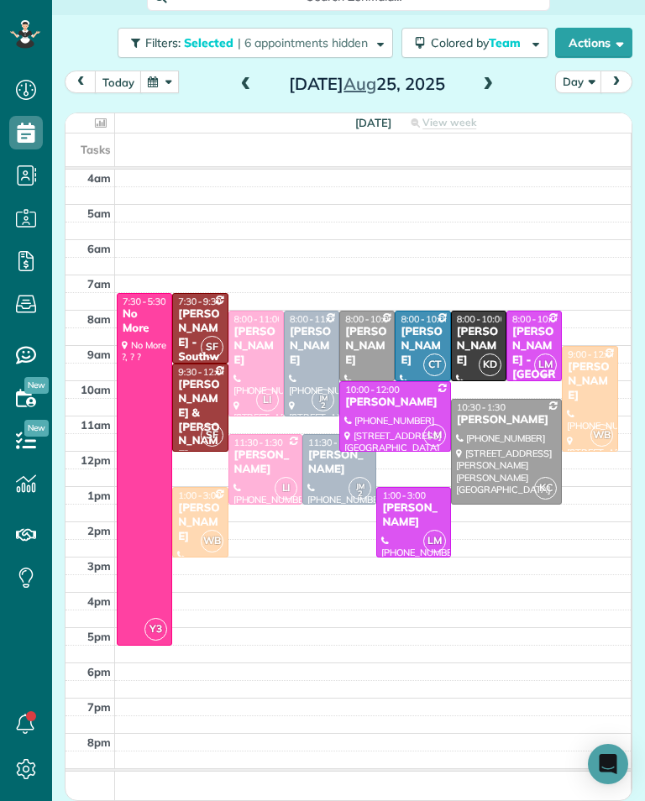
click at [278, 458] on div "[PERSON_NAME]" at bounding box center [265, 462] width 64 height 29
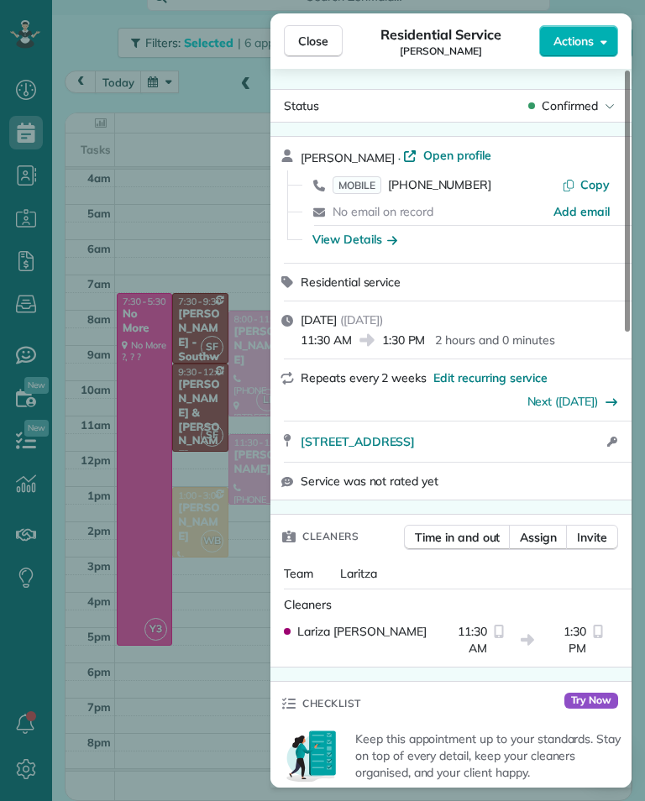
click at [145, 438] on div "Close Residential Service [PERSON_NAME] Actions Status Confirmed [PERSON_NAME] …" at bounding box center [322, 400] width 645 height 801
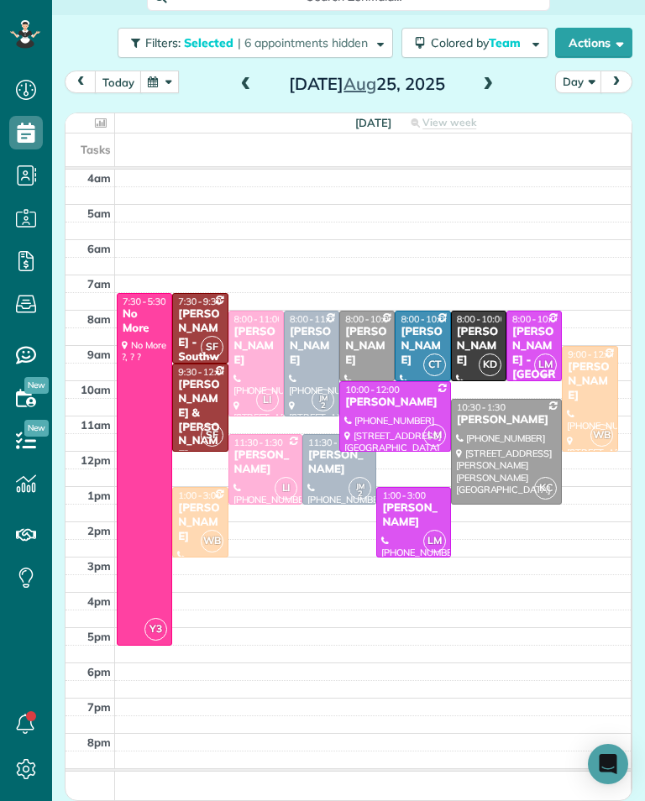
scroll to position [827, 52]
click at [262, 458] on div "[PERSON_NAME]" at bounding box center [265, 462] width 64 height 29
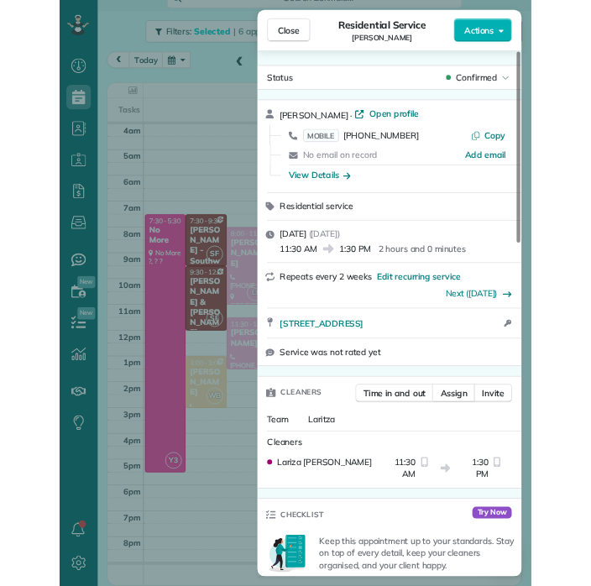
scroll to position [827, 52]
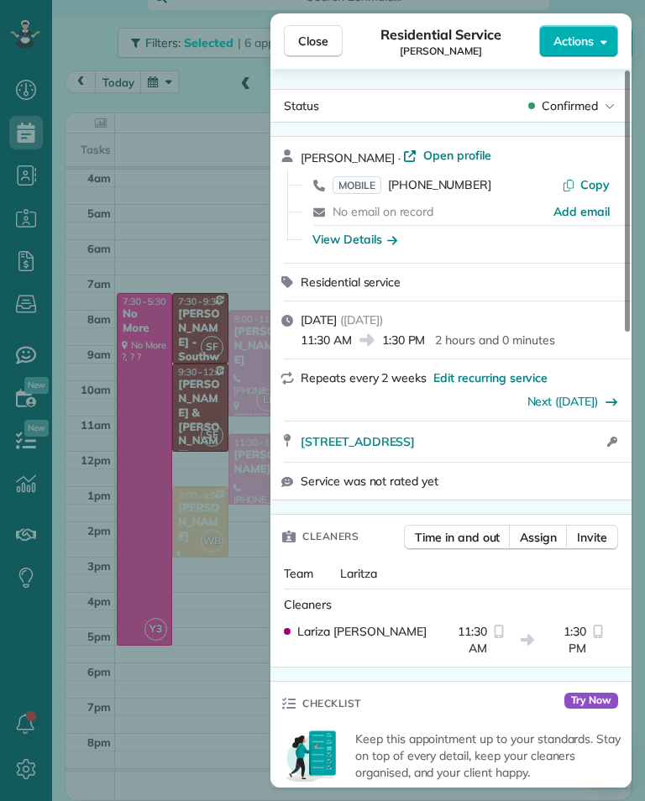
click at [161, 138] on div "Close Residential Service [PERSON_NAME] Actions Status Confirmed [PERSON_NAME] …" at bounding box center [322, 400] width 645 height 801
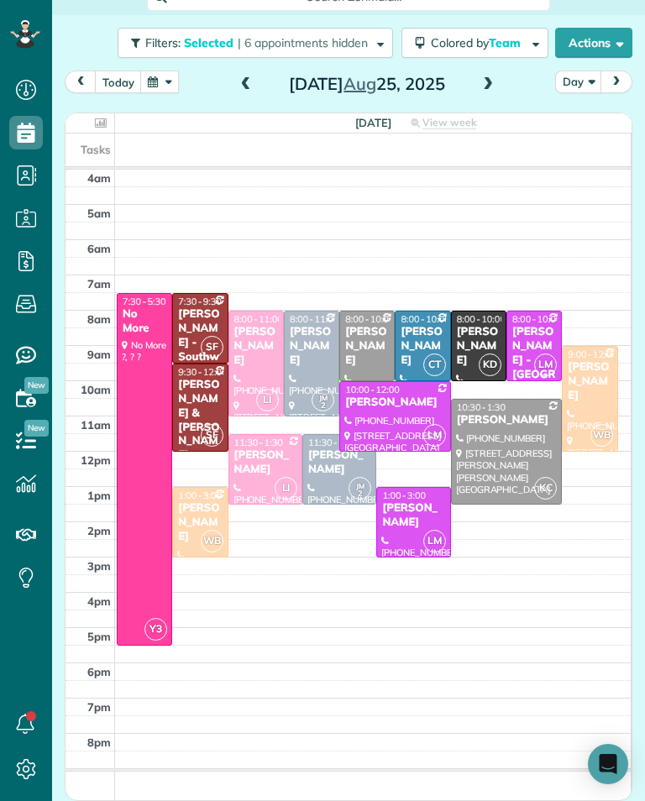
click at [160, 90] on button "button" at bounding box center [159, 82] width 39 height 23
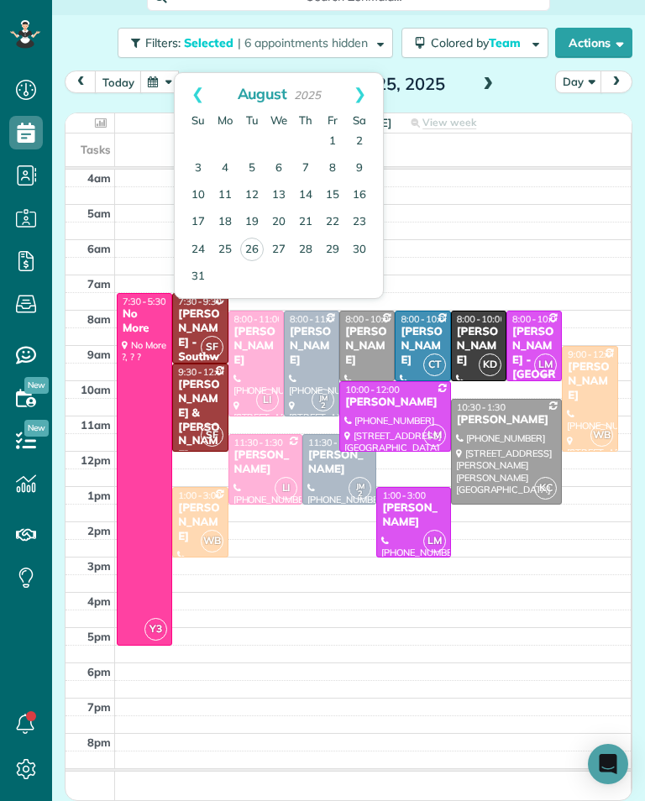
click at [161, 80] on button "button" at bounding box center [159, 82] width 39 height 23
click at [369, 106] on link "Next" at bounding box center [360, 94] width 46 height 42
click at [226, 165] on link "8" at bounding box center [225, 168] width 27 height 27
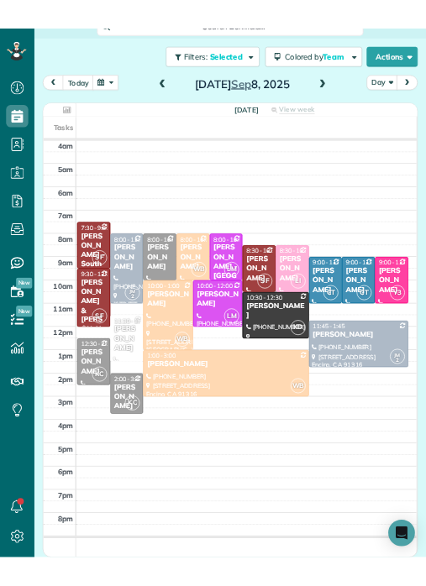
scroll to position [827, 52]
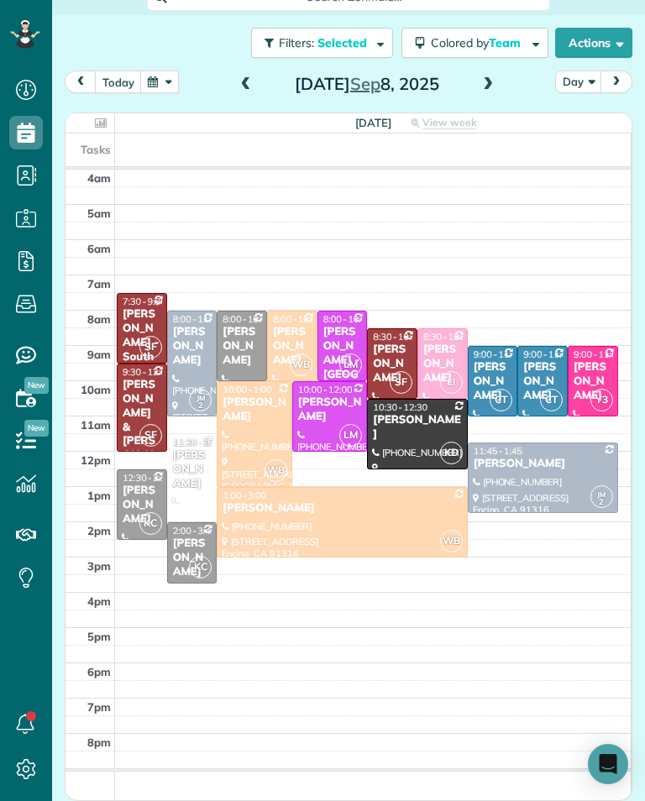
click at [191, 473] on div "[PERSON_NAME]" at bounding box center [192, 469] width 40 height 43
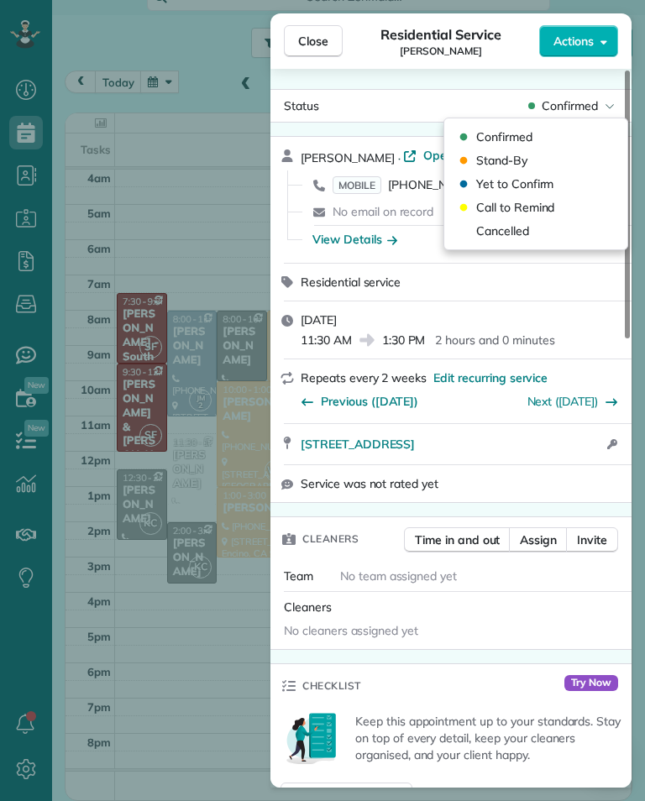
click at [525, 231] on span "Cancelled" at bounding box center [502, 230] width 53 height 17
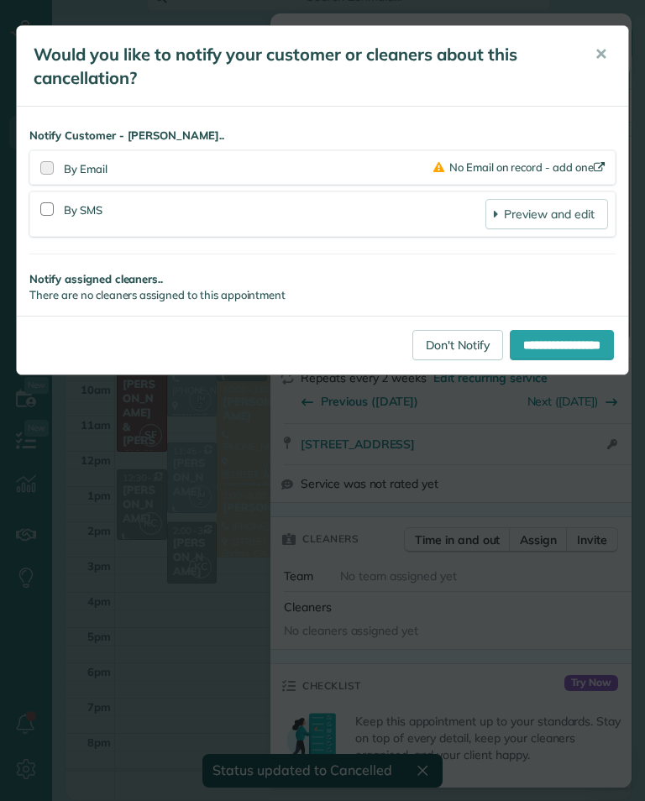
click at [437, 337] on link "Don't Notify" at bounding box center [457, 345] width 91 height 30
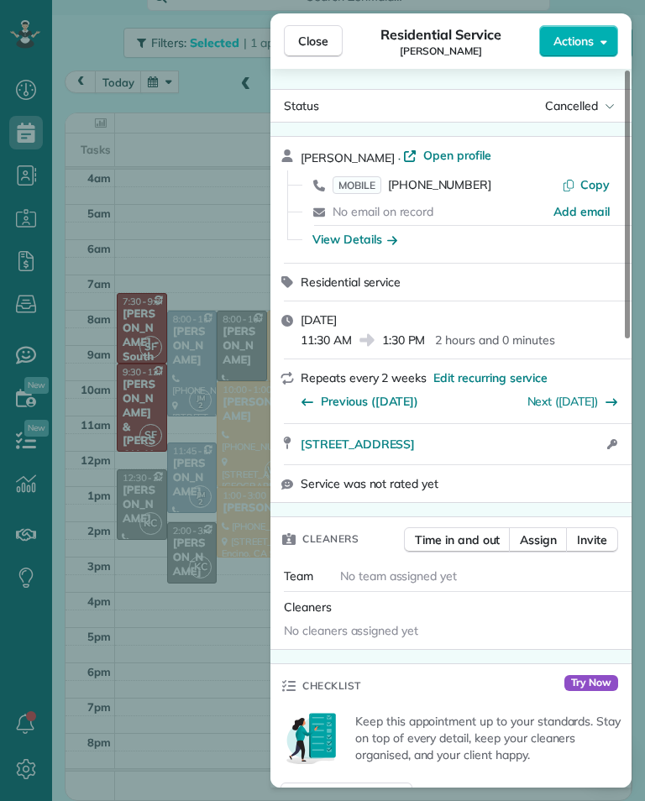
click at [250, 473] on div "Close Residential Service [PERSON_NAME] Actions Status Cancelled [PERSON_NAME] …" at bounding box center [322, 400] width 645 height 801
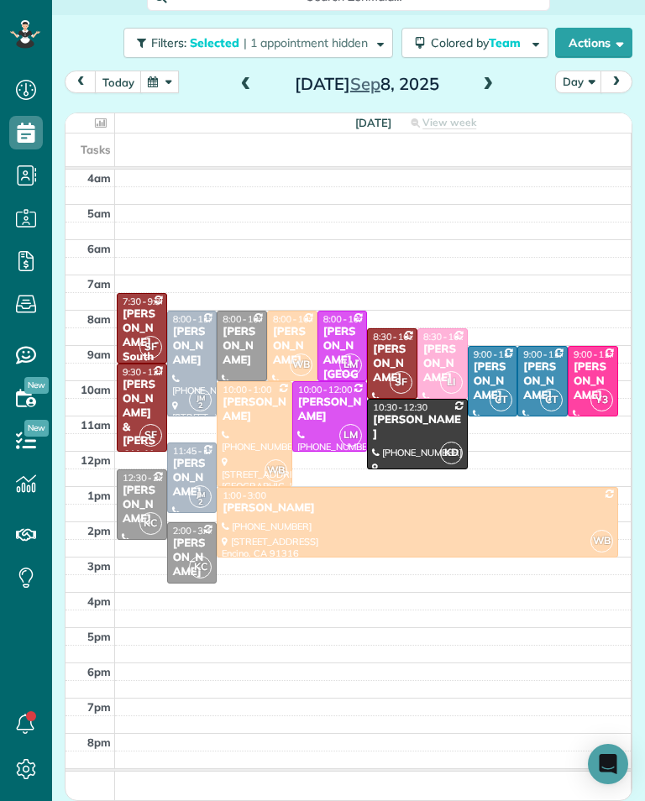
scroll to position [827, 52]
click at [118, 83] on button "today" at bounding box center [118, 82] width 47 height 23
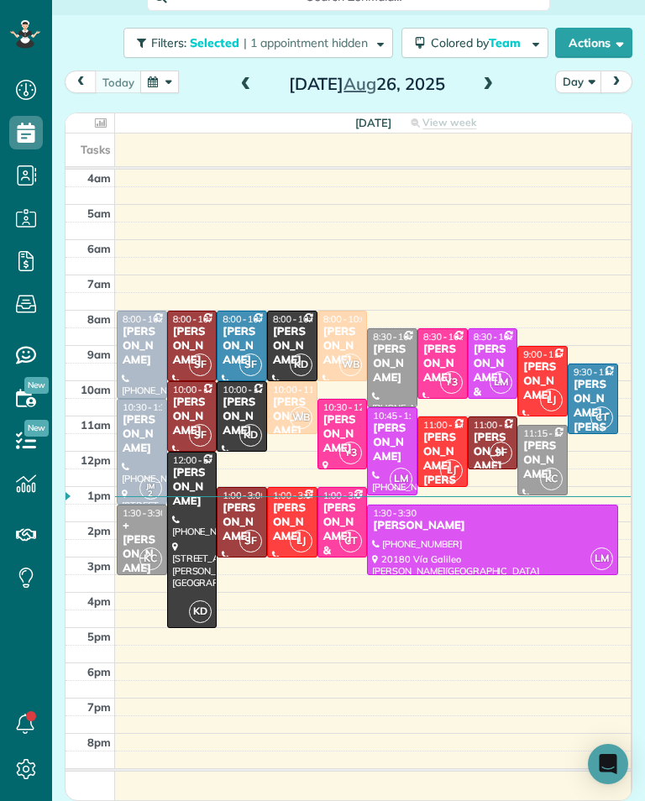
click at [486, 92] on span at bounding box center [488, 84] width 18 height 15
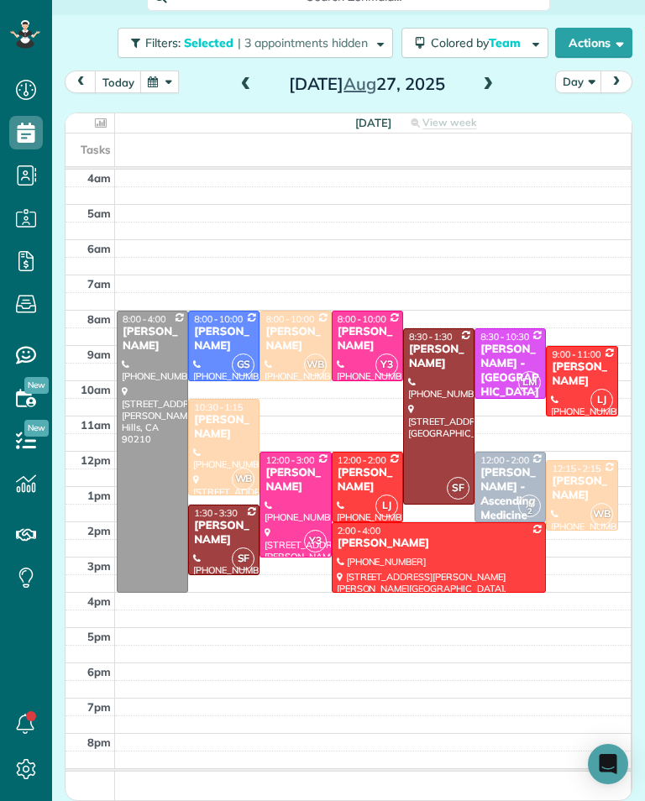
click at [490, 97] on span at bounding box center [488, 84] width 18 height 25
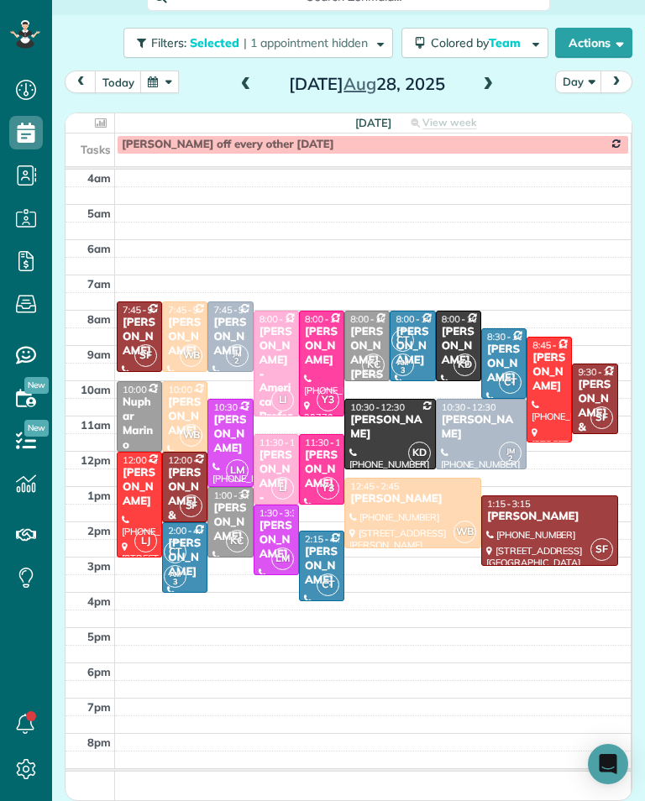
scroll to position [88, 0]
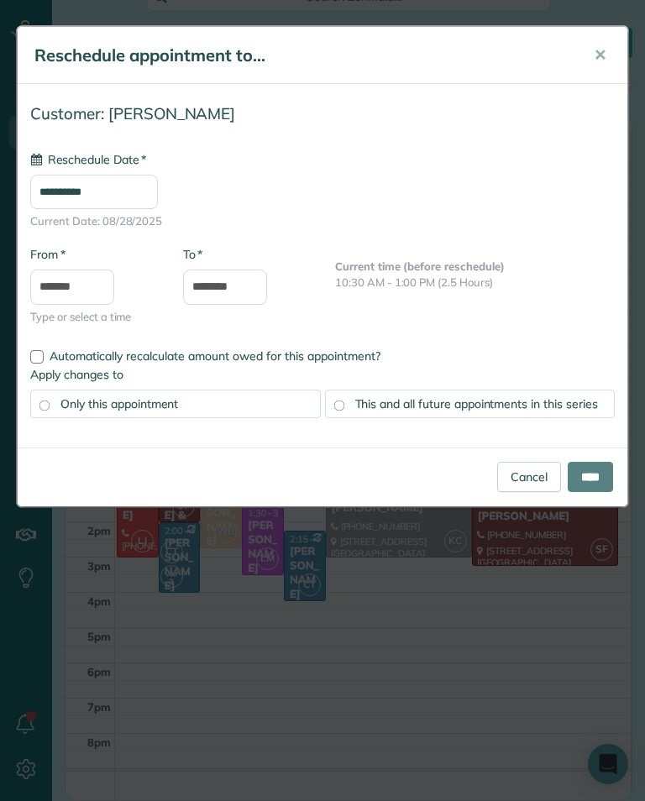
type input "**********"
click at [587, 477] on input "****" at bounding box center [589, 477] width 45 height 30
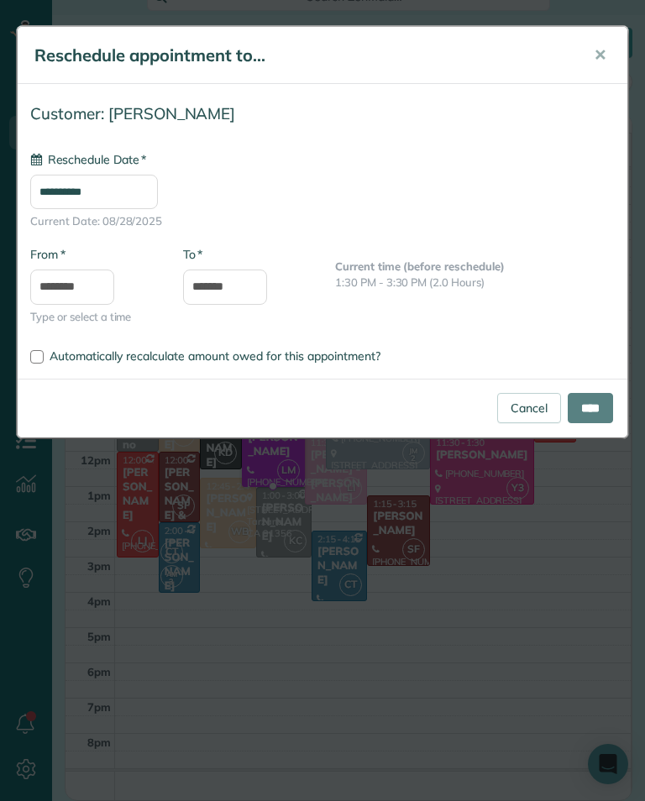
type input "**********"
click at [598, 406] on input "****" at bounding box center [589, 408] width 45 height 30
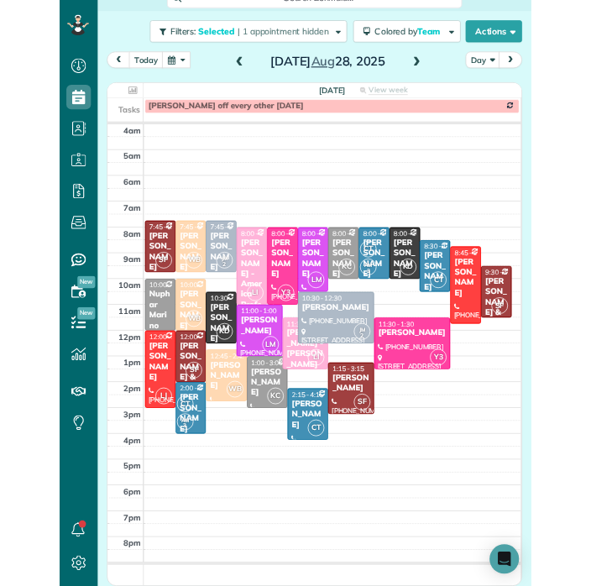
scroll to position [827, 52]
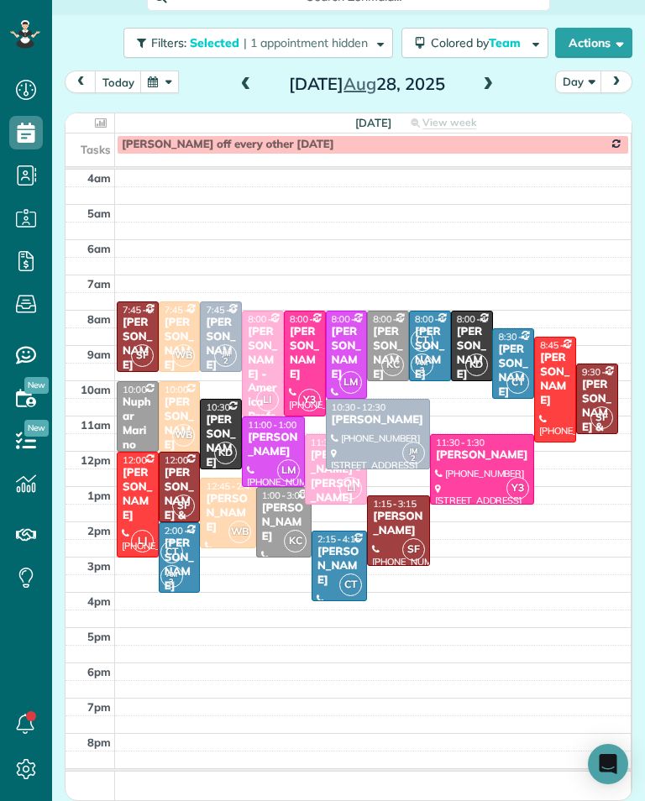
click at [491, 86] on span at bounding box center [488, 84] width 18 height 15
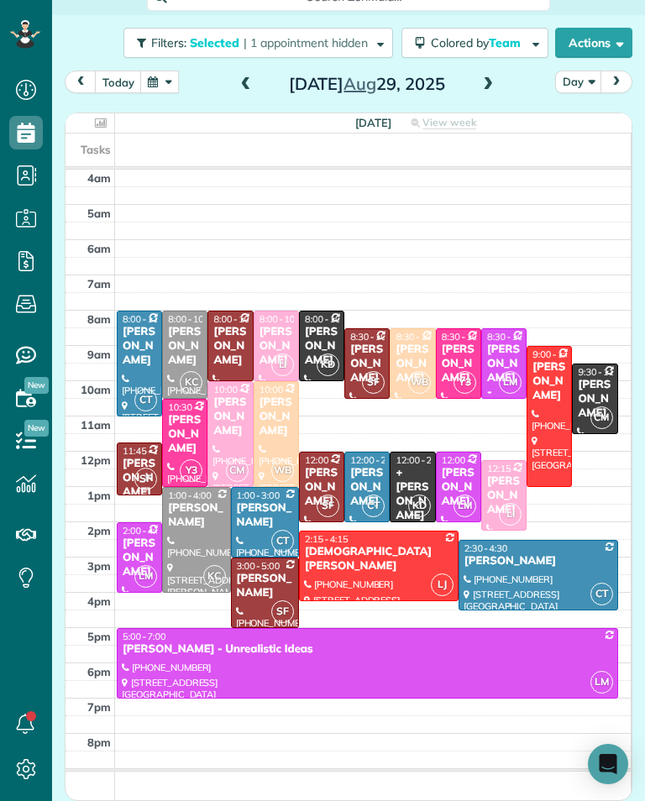
click at [242, 88] on span at bounding box center [246, 84] width 18 height 15
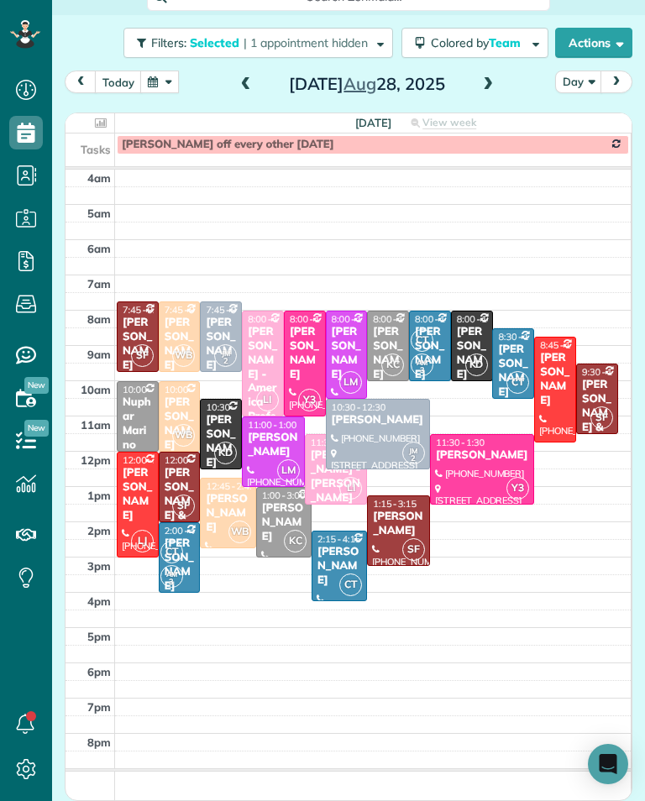
click at [142, 89] on button "button" at bounding box center [159, 82] width 39 height 23
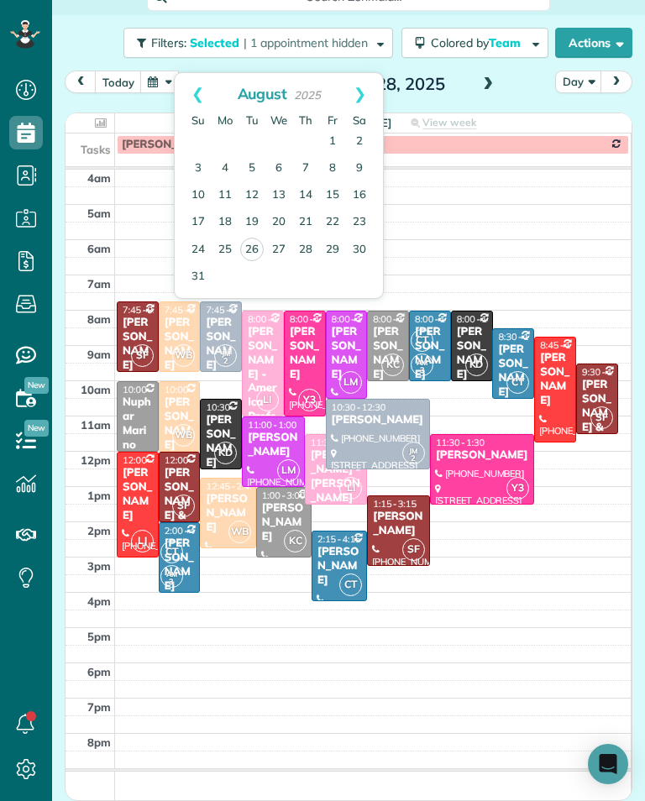
click at [144, 86] on button "button" at bounding box center [159, 82] width 39 height 23
click at [367, 92] on link "Next" at bounding box center [360, 94] width 46 height 42
click at [216, 164] on link "8" at bounding box center [225, 168] width 27 height 27
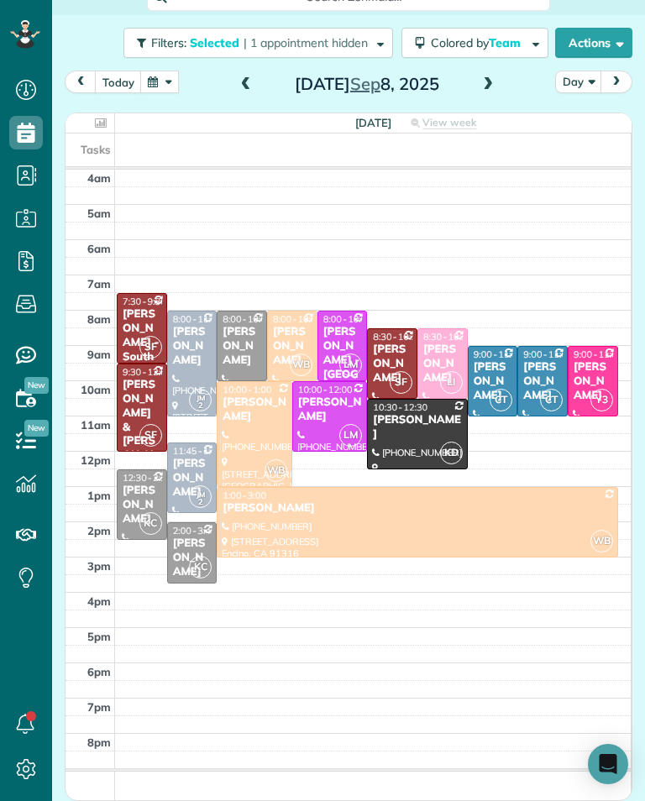
click at [489, 88] on span at bounding box center [488, 84] width 18 height 15
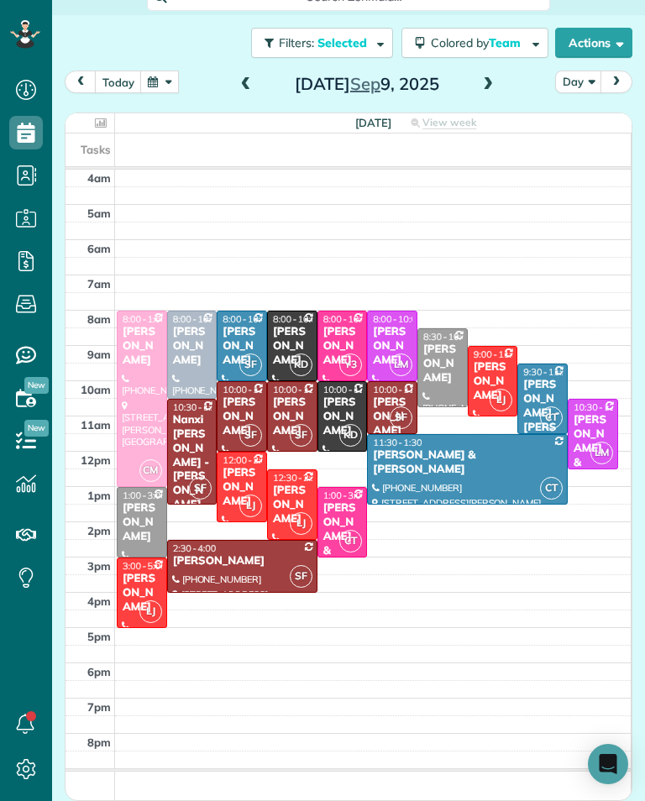
click at [484, 95] on span at bounding box center [488, 84] width 18 height 25
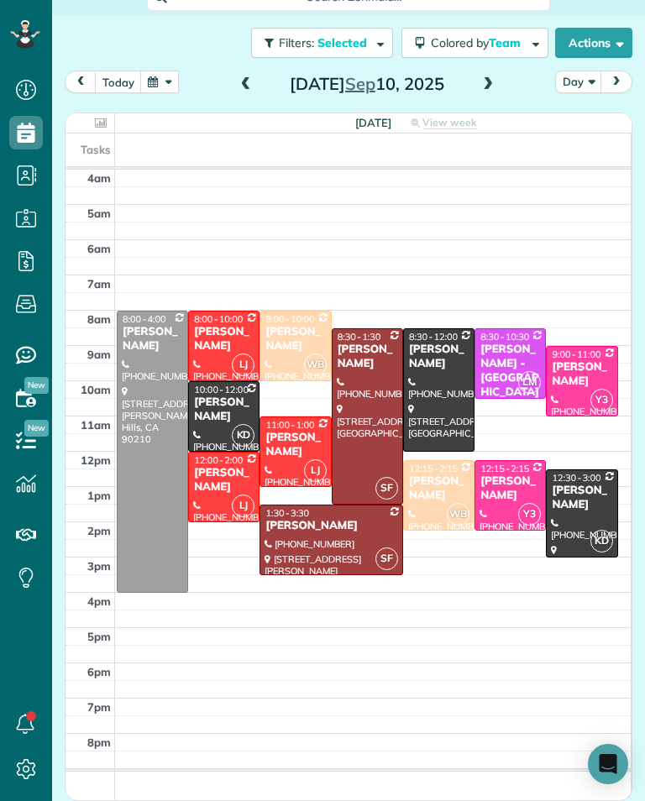
click at [241, 92] on span at bounding box center [246, 84] width 18 height 15
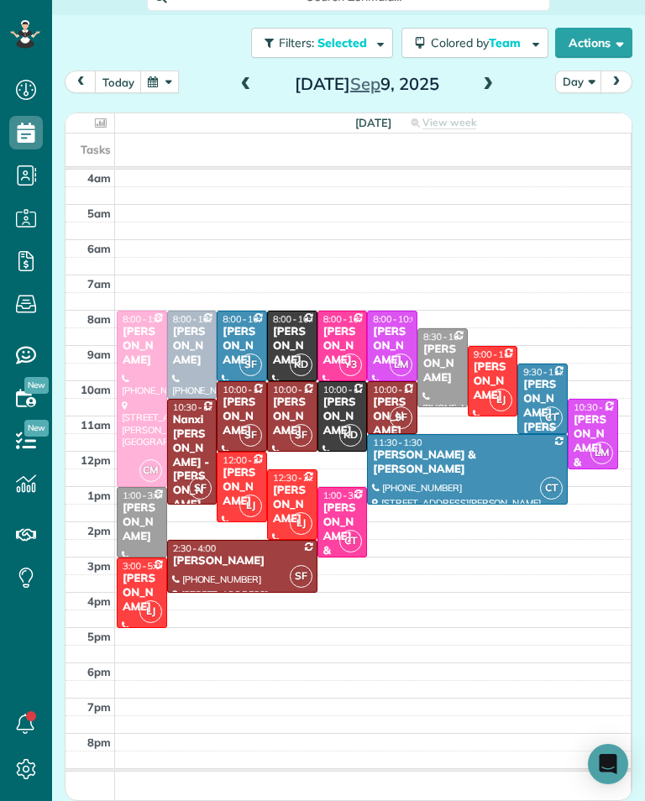
click at [237, 86] on span at bounding box center [246, 84] width 18 height 15
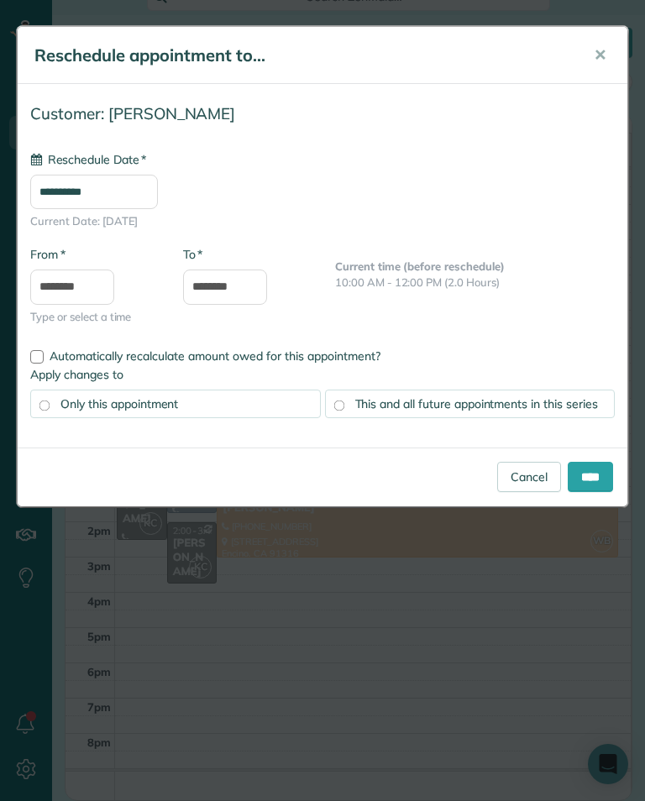
click at [150, 186] on input "**********" at bounding box center [94, 192] width 128 height 34
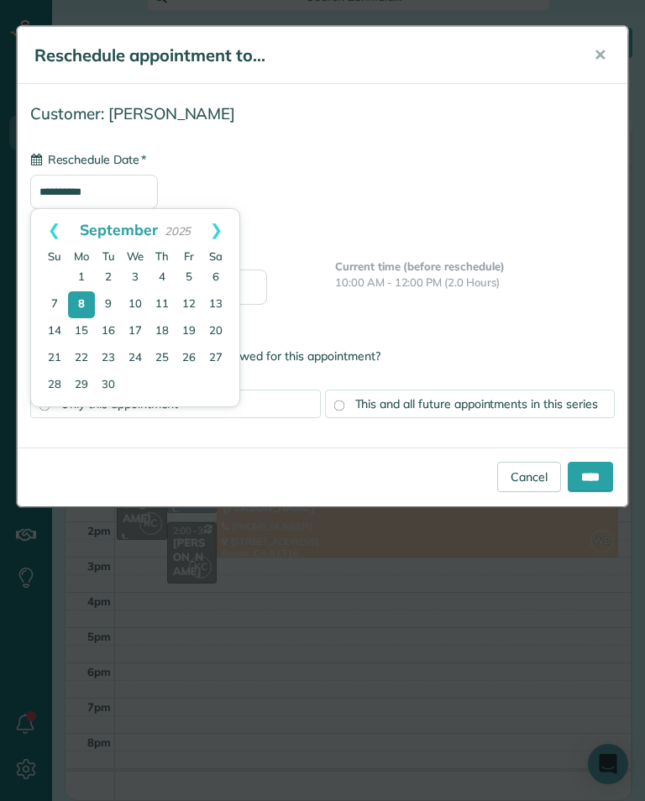
click at [141, 298] on link "10" at bounding box center [135, 304] width 27 height 27
type input "**********"
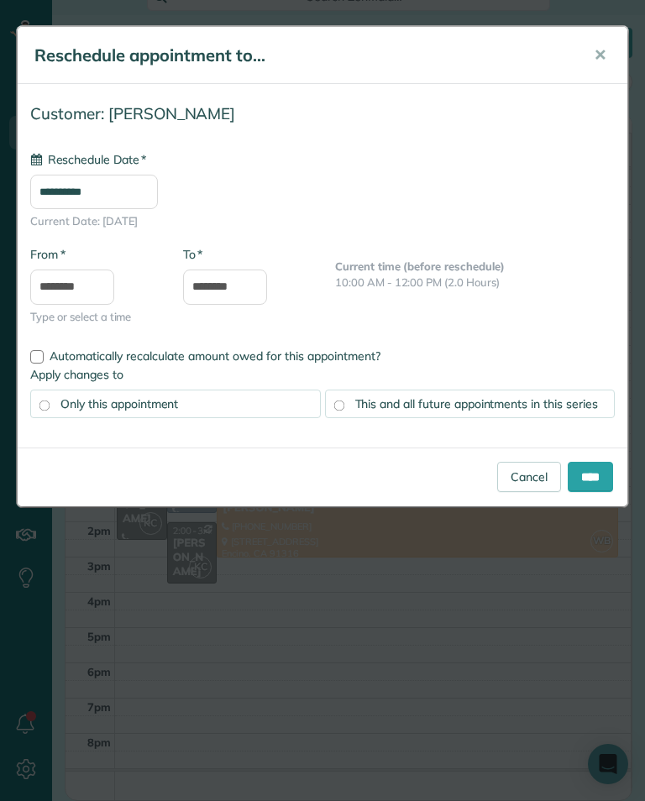
click at [578, 479] on input "****" at bounding box center [589, 477] width 45 height 30
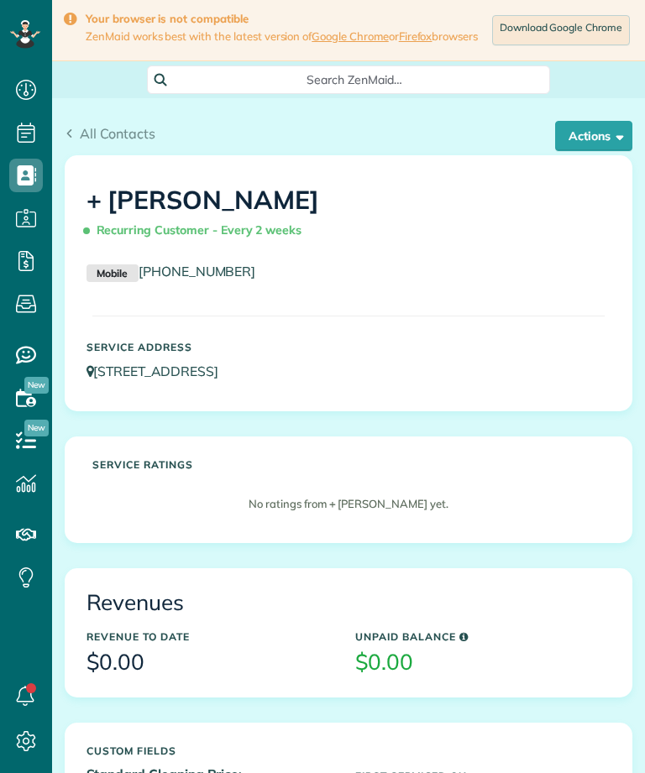
scroll to position [8, 8]
click at [591, 148] on button "Actions" at bounding box center [593, 136] width 77 height 30
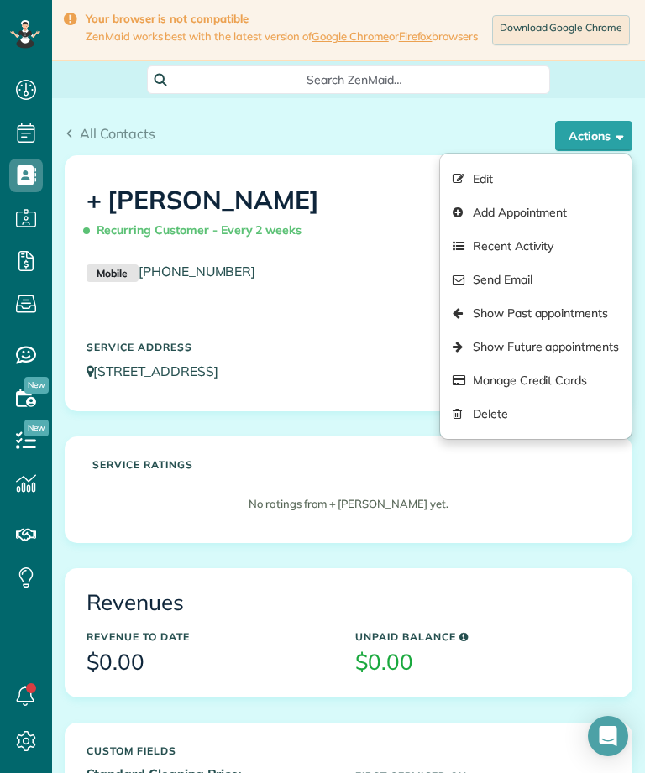
click at [509, 183] on link "Edit" at bounding box center [535, 179] width 191 height 34
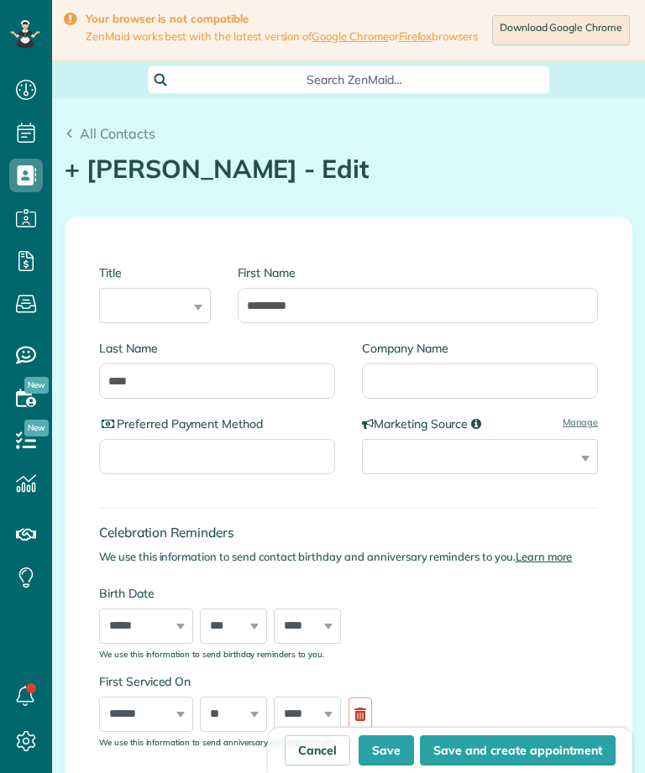
scroll to position [8, 8]
type input "**********"
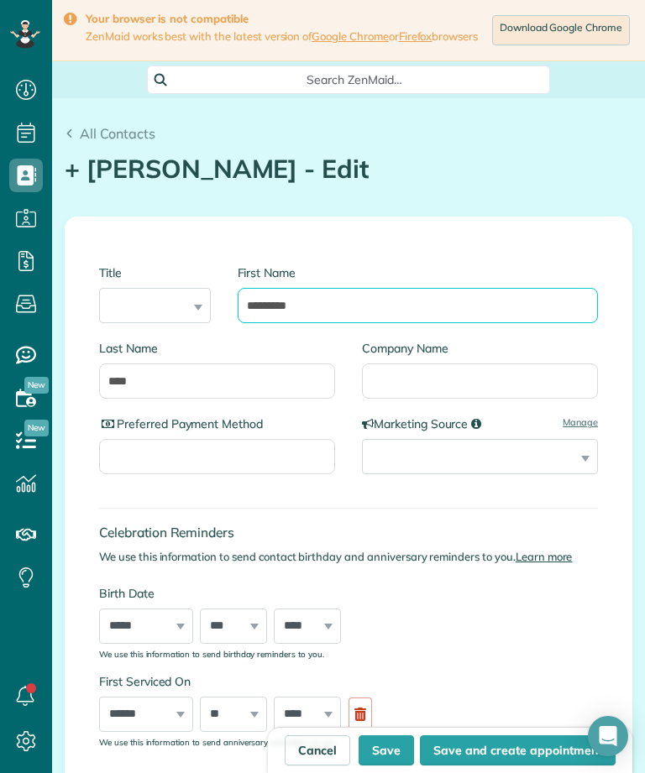
click at [258, 320] on input "*********" at bounding box center [418, 305] width 361 height 35
click at [253, 306] on input "*********" at bounding box center [418, 305] width 361 height 35
type input "*******"
click at [391, 753] on button "Save" at bounding box center [385, 750] width 55 height 30
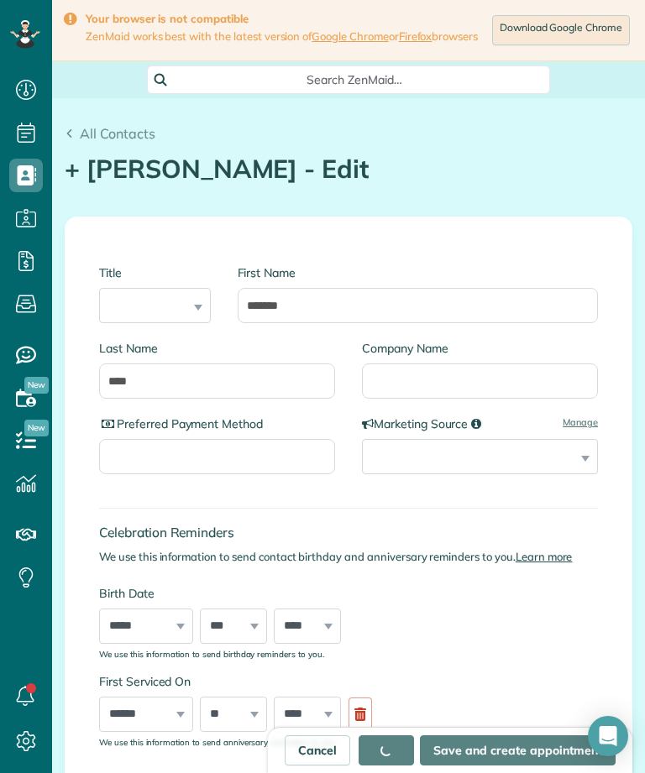
type input "**********"
